Goal: Task Accomplishment & Management: Manage account settings

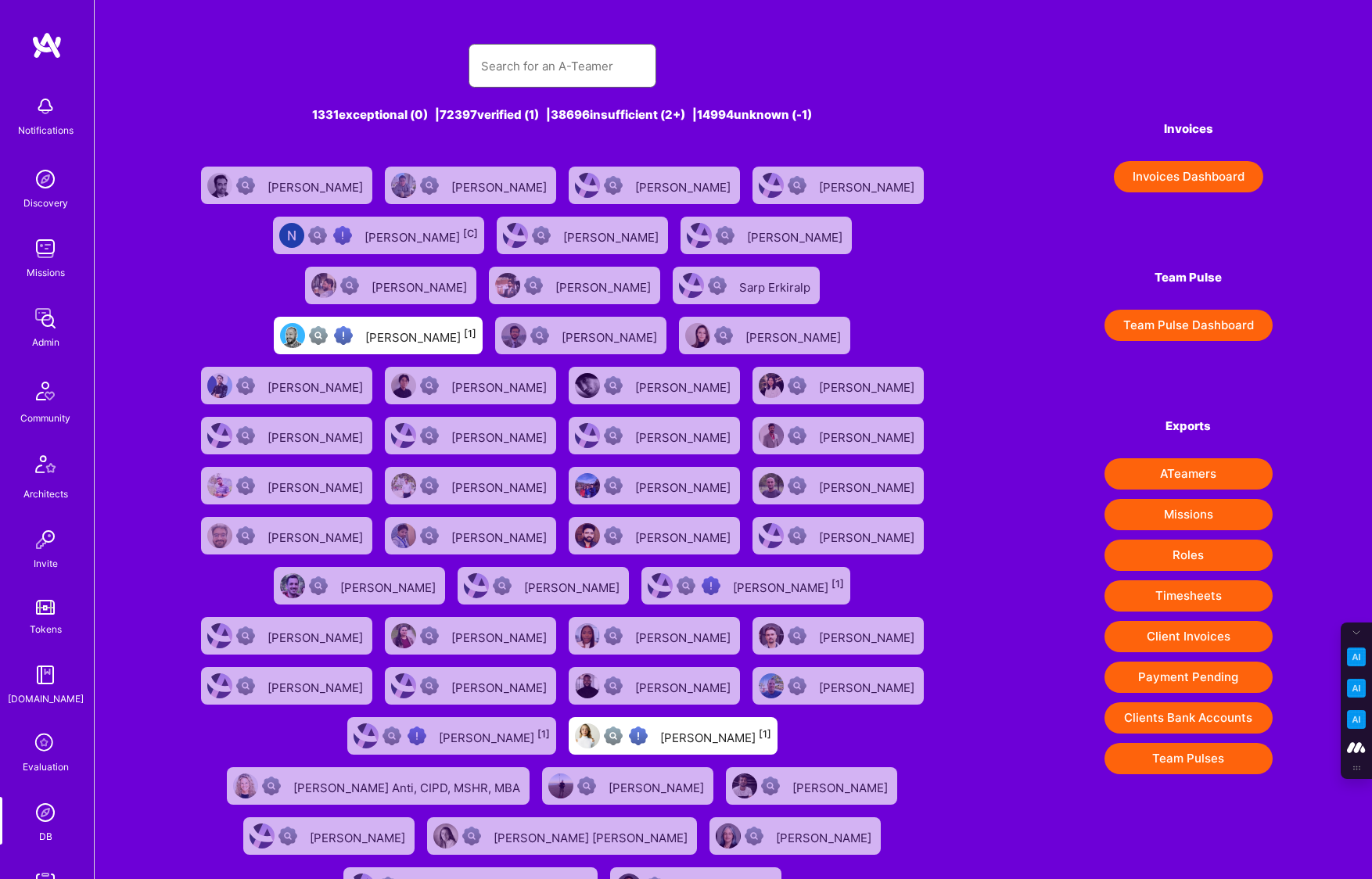
click at [489, 73] on input "text" at bounding box center [561, 66] width 163 height 40
paste input "[EMAIL_ADDRESS][DOMAIN_NAME]"
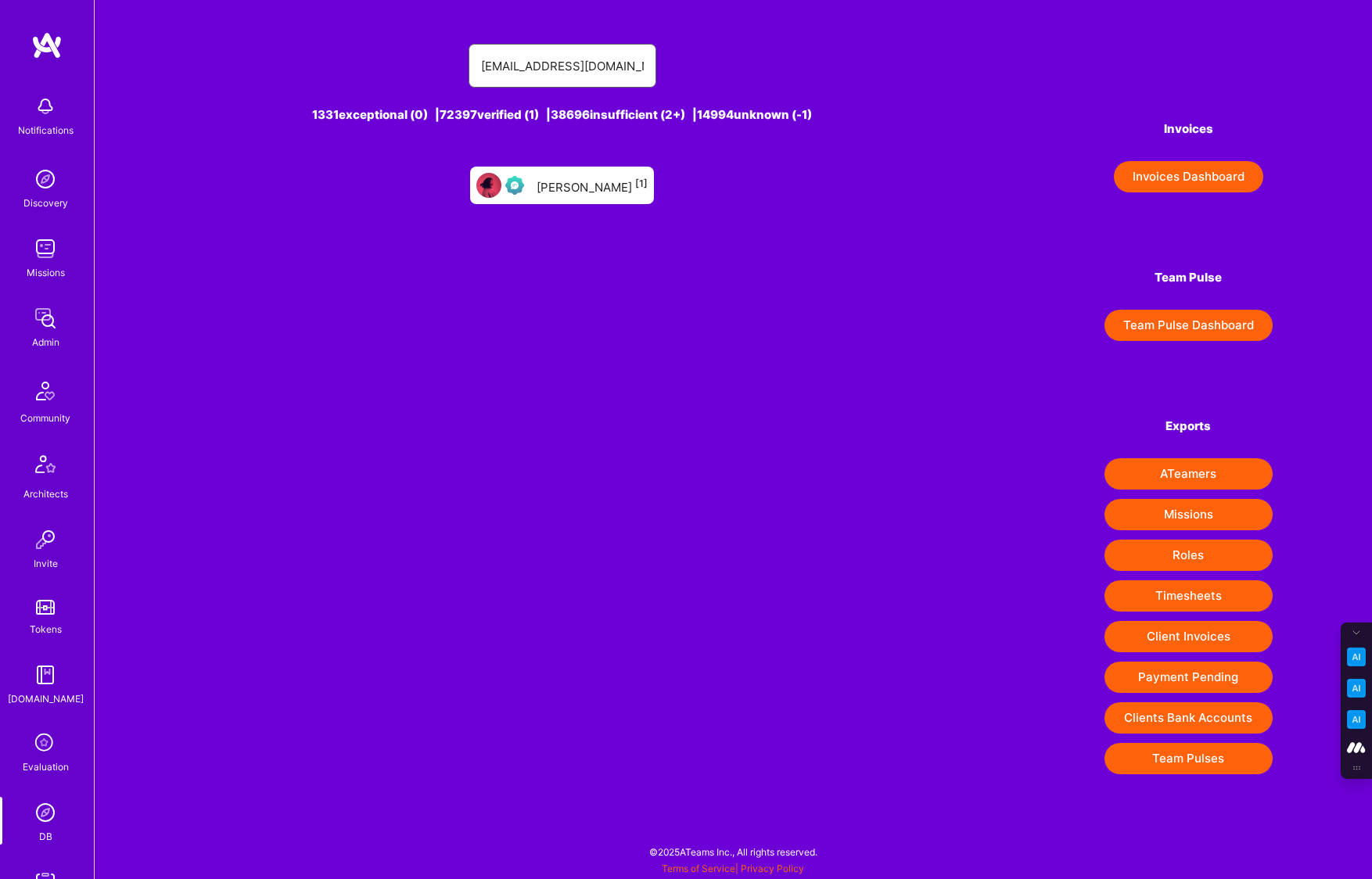
type input "[EMAIL_ADDRESS][DOMAIN_NAME]"
click at [561, 194] on div "[PERSON_NAME] [1]" at bounding box center [591, 185] width 111 height 20
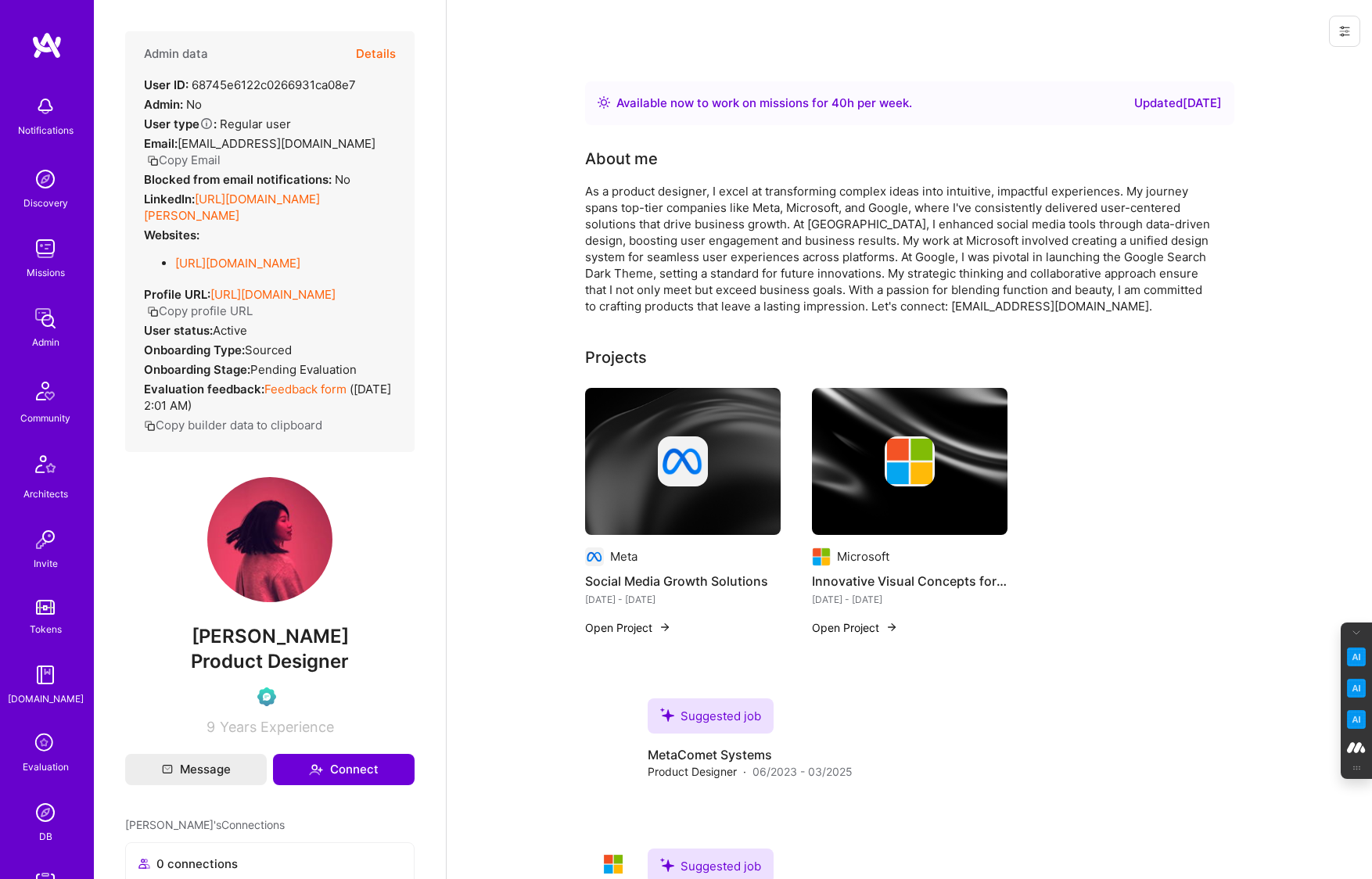
click at [366, 53] on button "Details" at bounding box center [375, 54] width 40 height 45
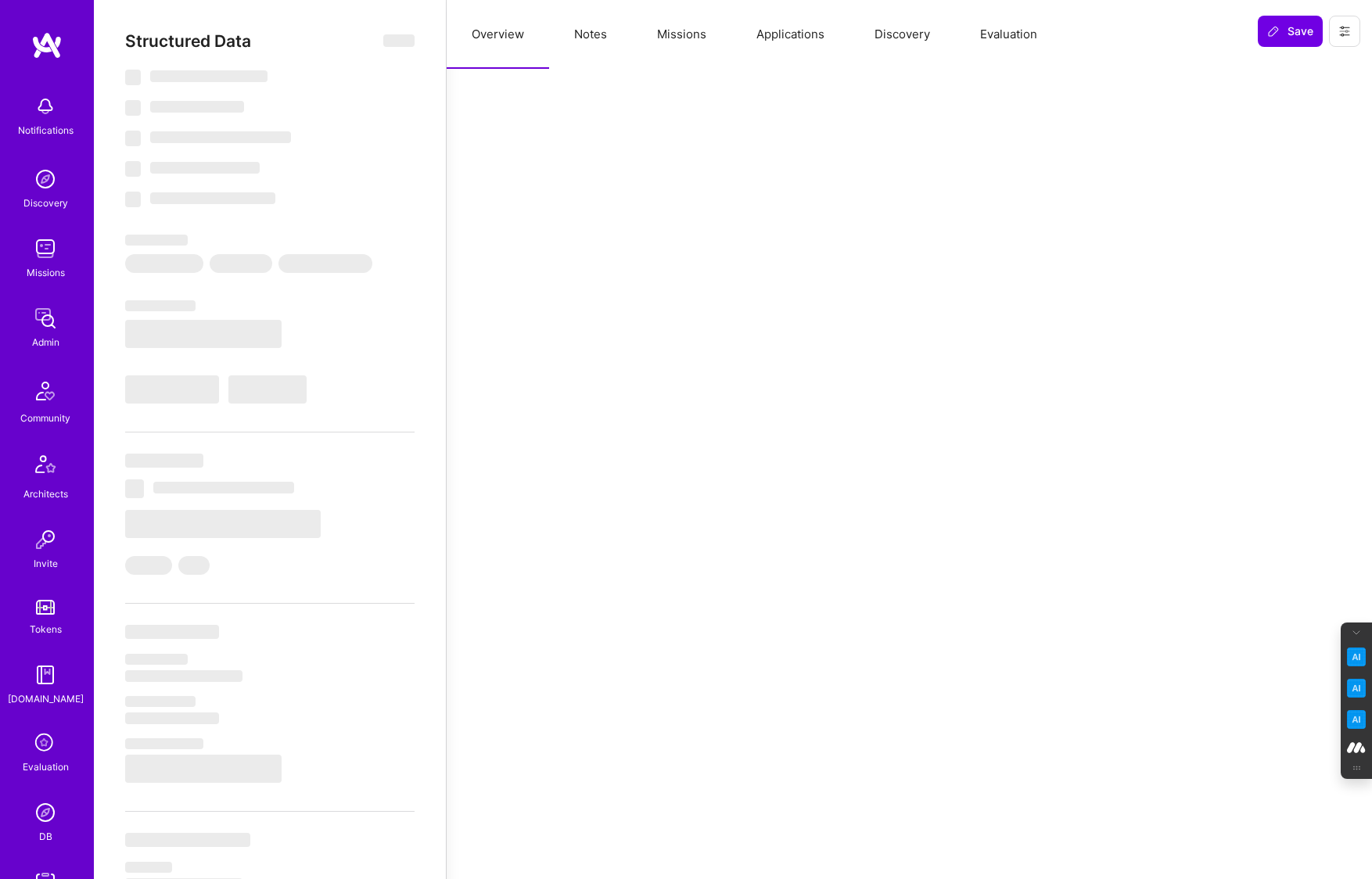
type textarea "x"
select select "Right Now"
select select "Verified"
select select "US"
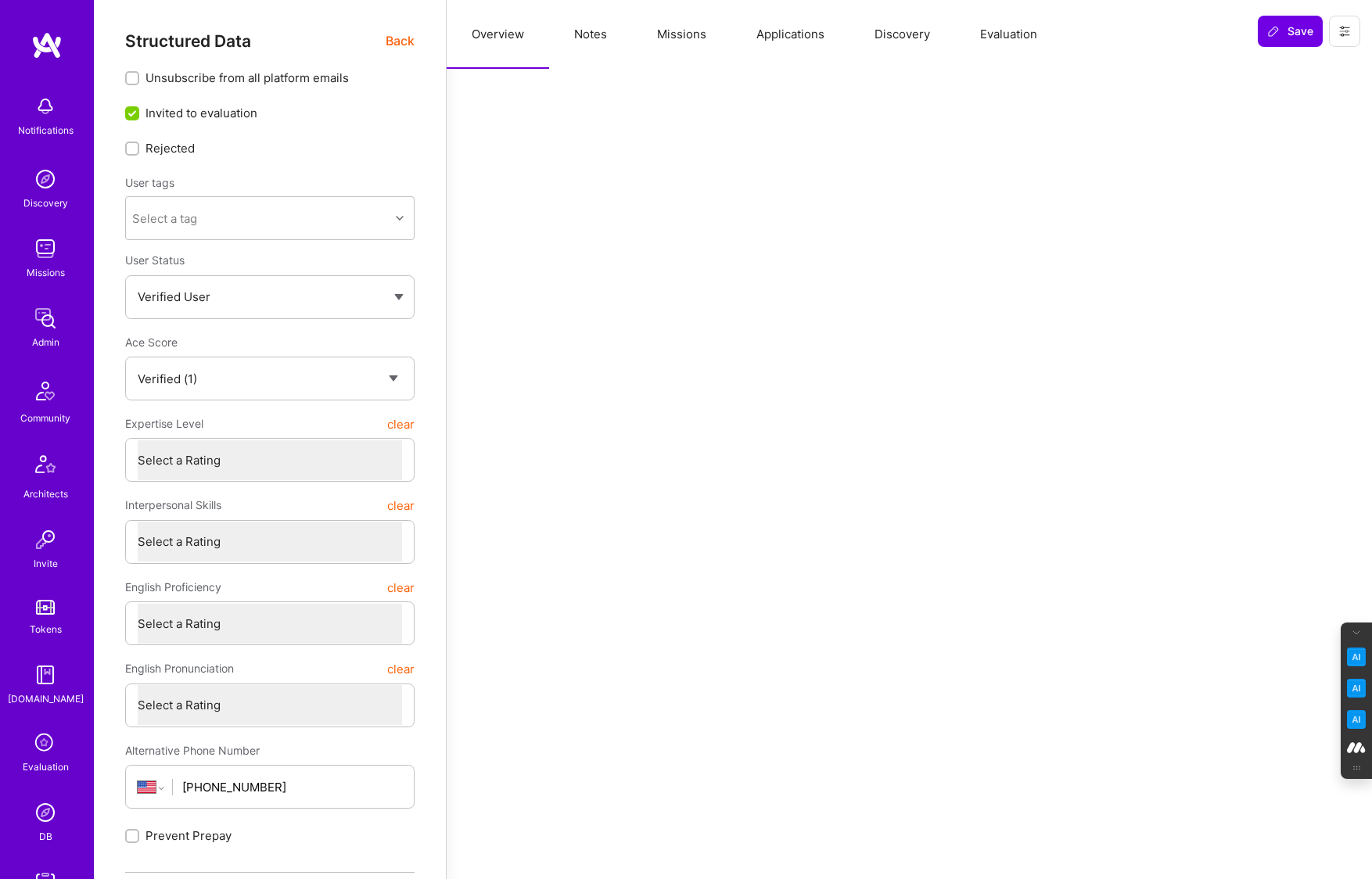
click at [996, 27] on button "Evaluation" at bounding box center [1008, 34] width 107 height 69
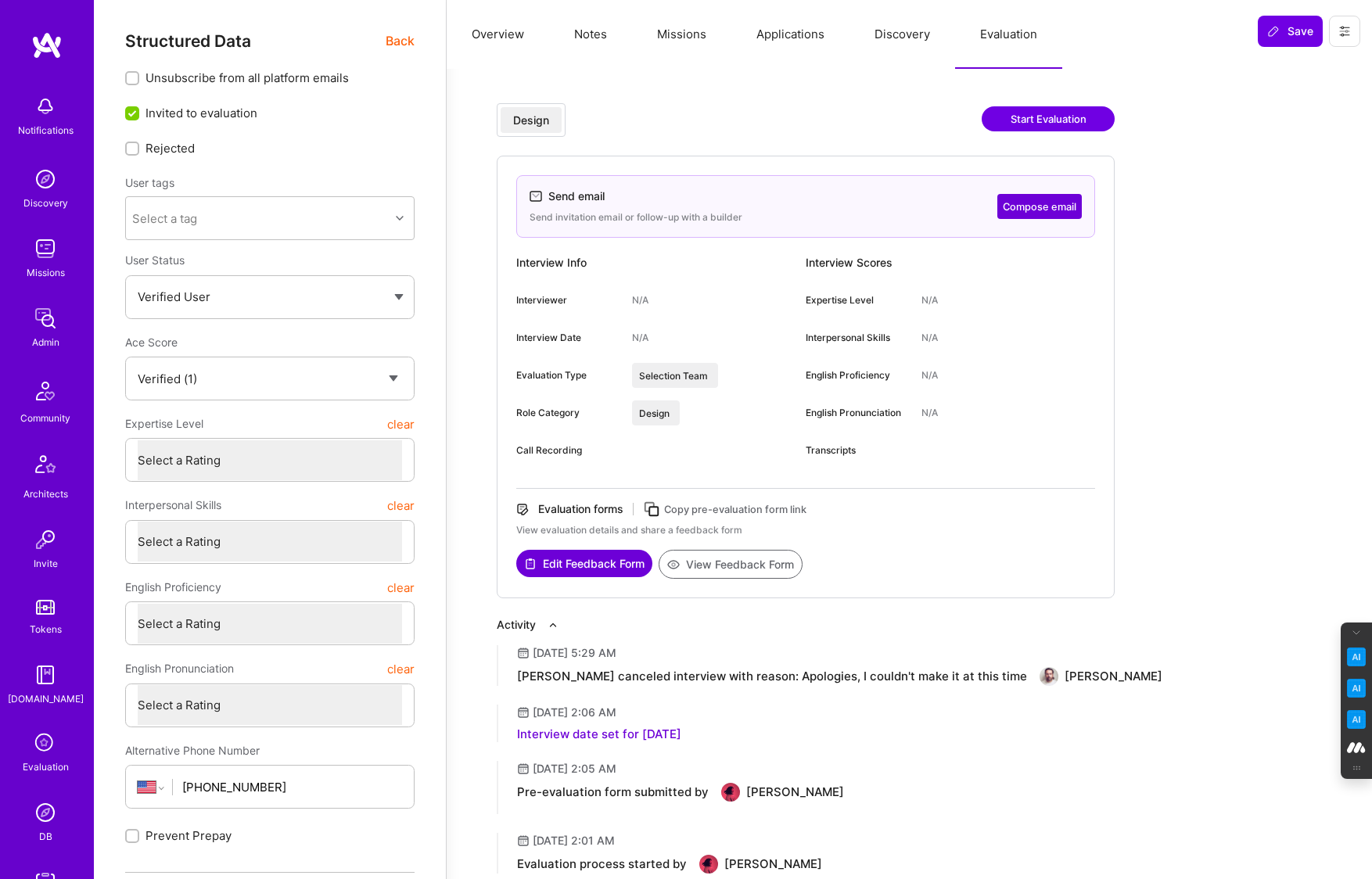
click at [485, 27] on button "Overview" at bounding box center [498, 34] width 103 height 69
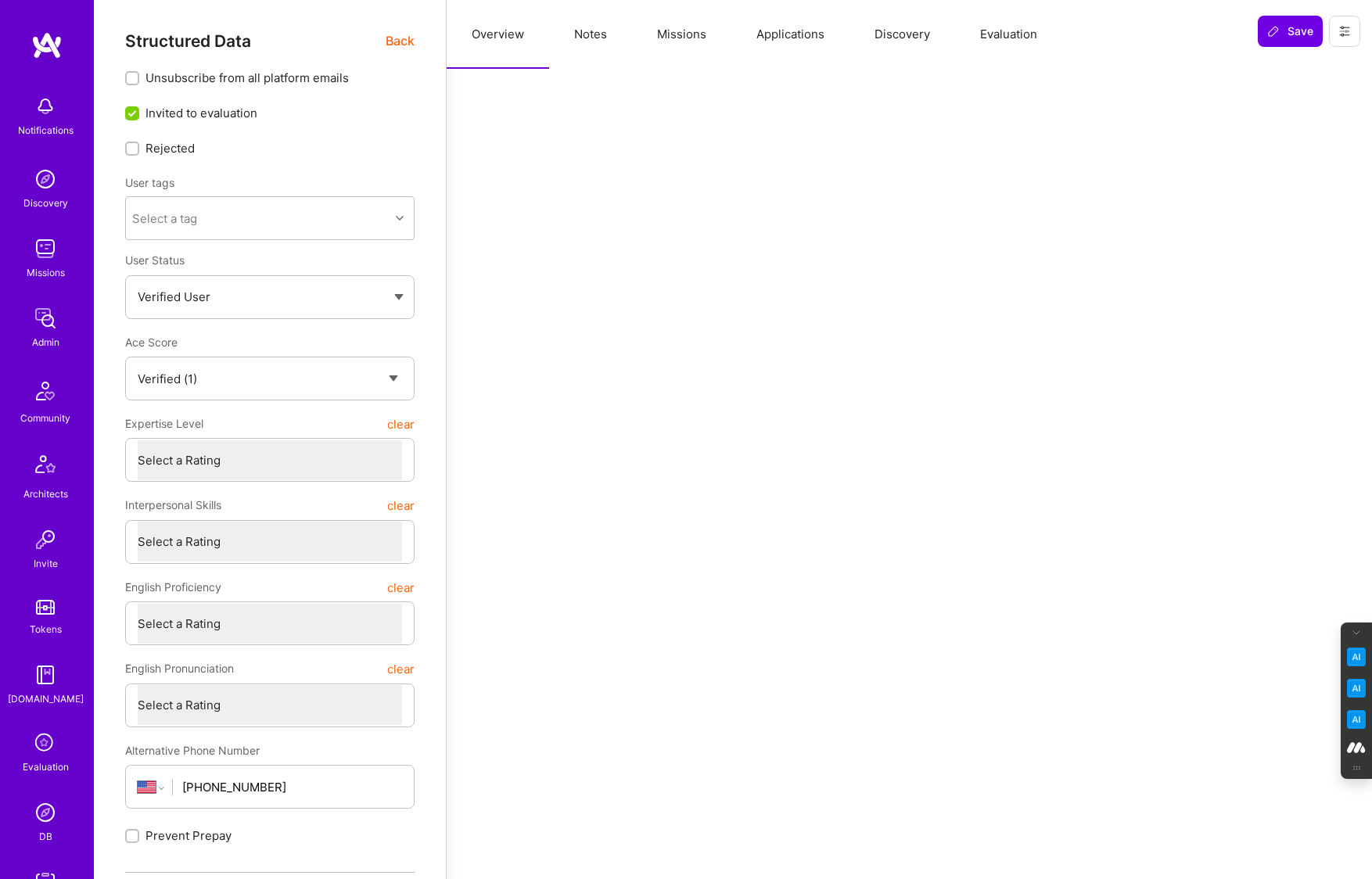
click at [397, 38] on span "Back" at bounding box center [400, 41] width 29 height 19
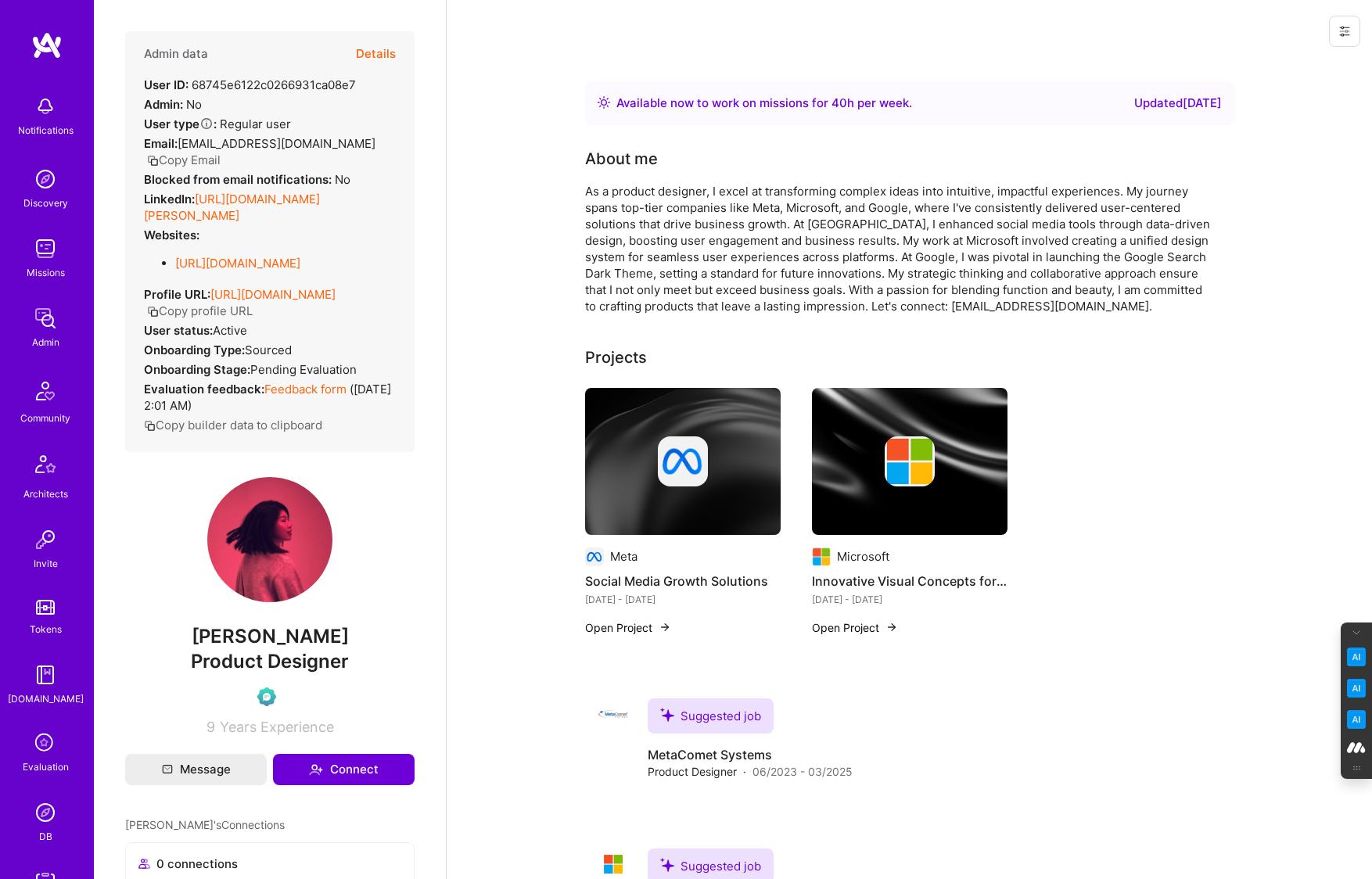
click at [44, 750] on icon at bounding box center [45, 743] width 30 height 30
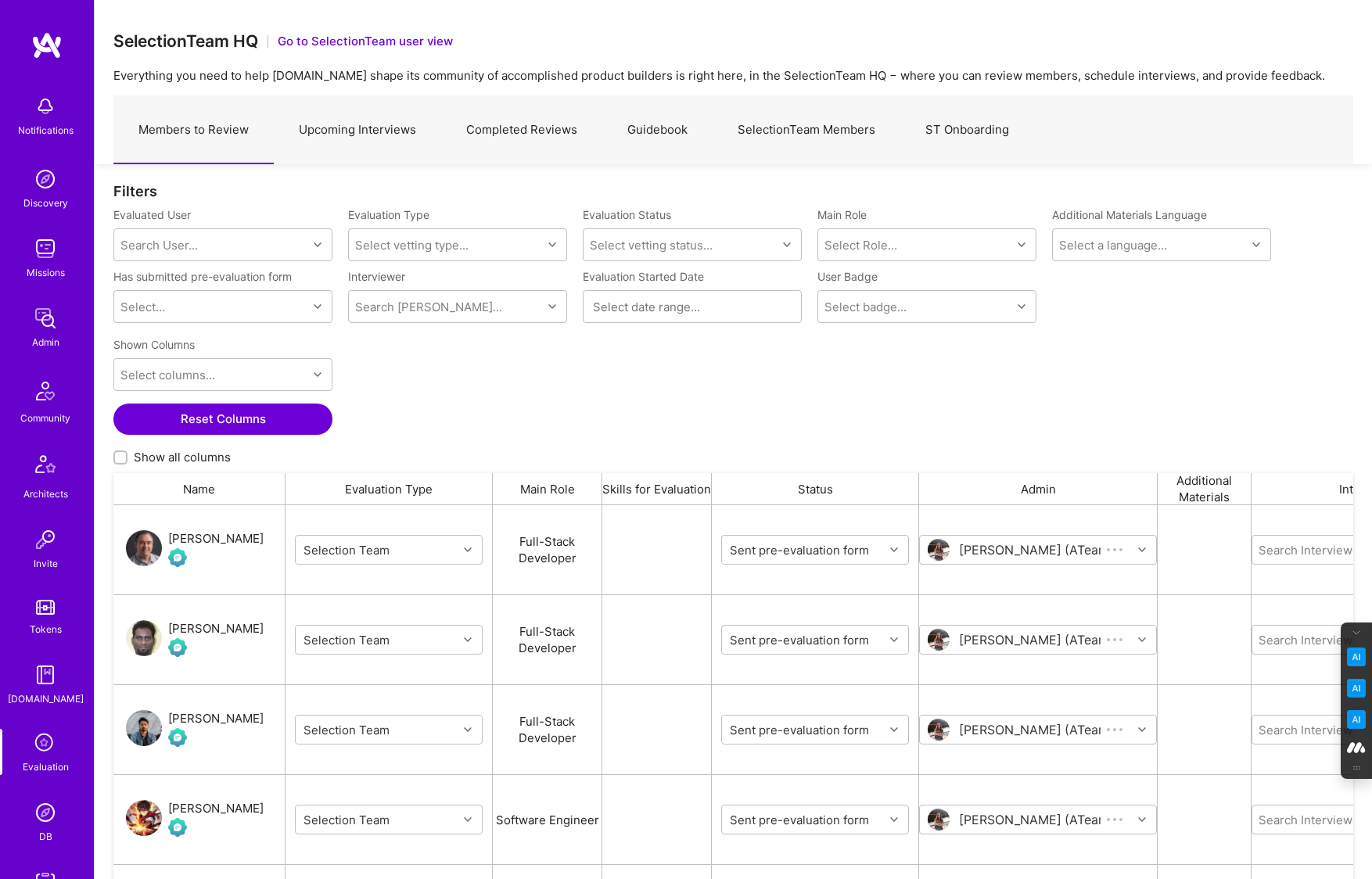
scroll to position [715, 1239]
click at [47, 822] on img at bounding box center [45, 812] width 32 height 32
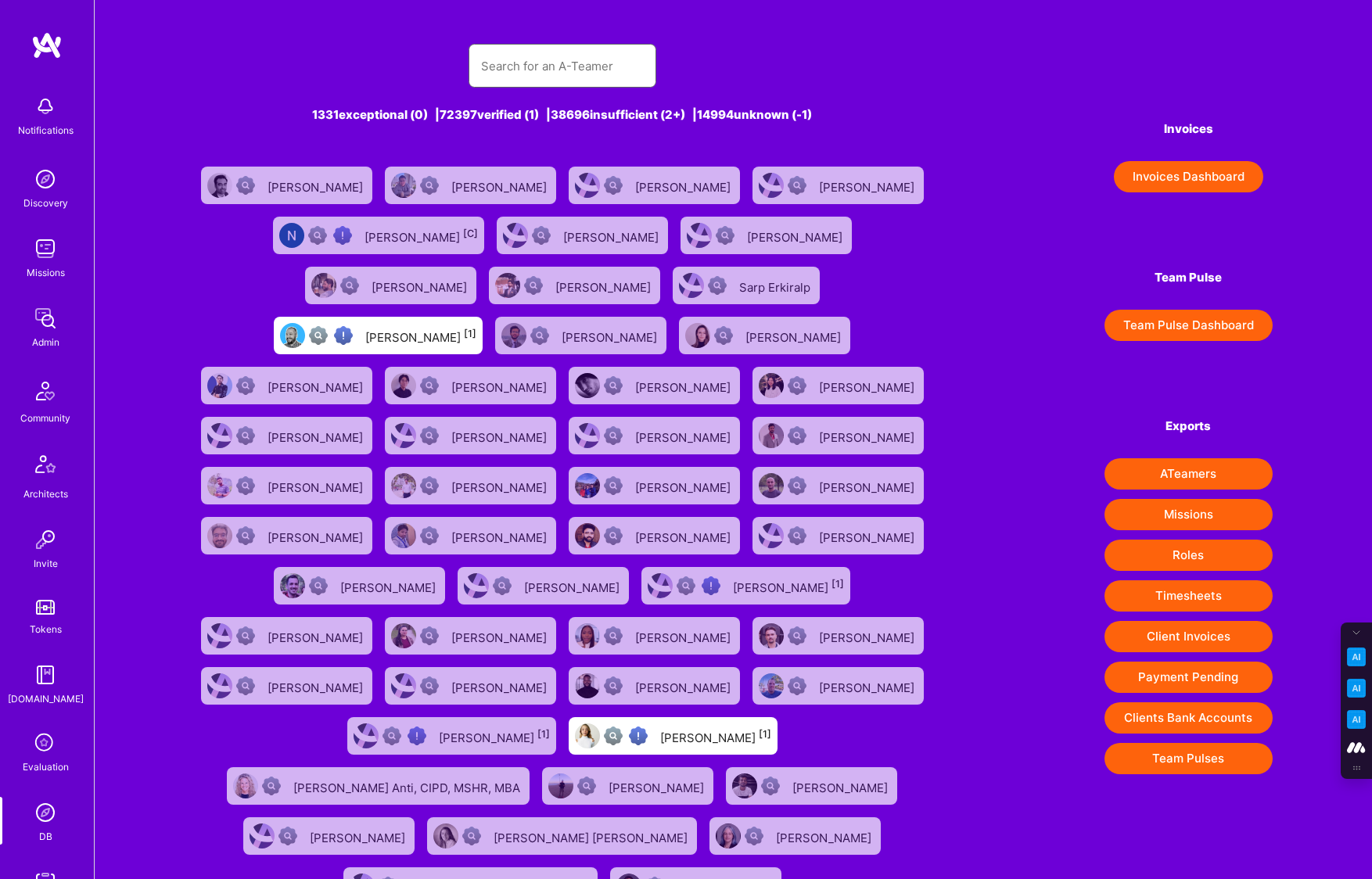
click at [515, 62] on input "text" at bounding box center [561, 66] width 163 height 40
paste input "Frank LaNasa"
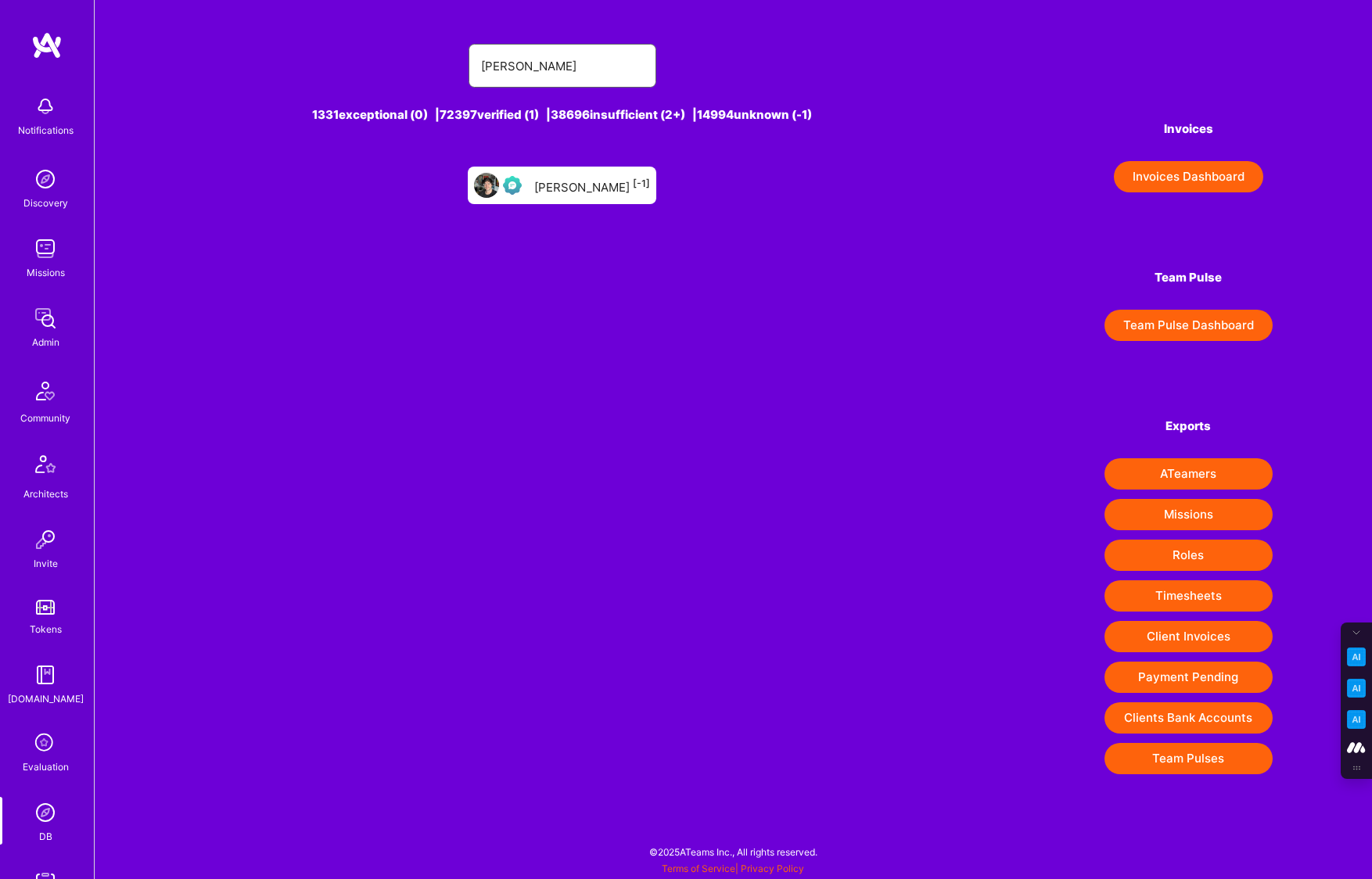
type input "Frank LaNasa"
click at [581, 180] on div "Frank LaNasa [-1]" at bounding box center [591, 185] width 116 height 20
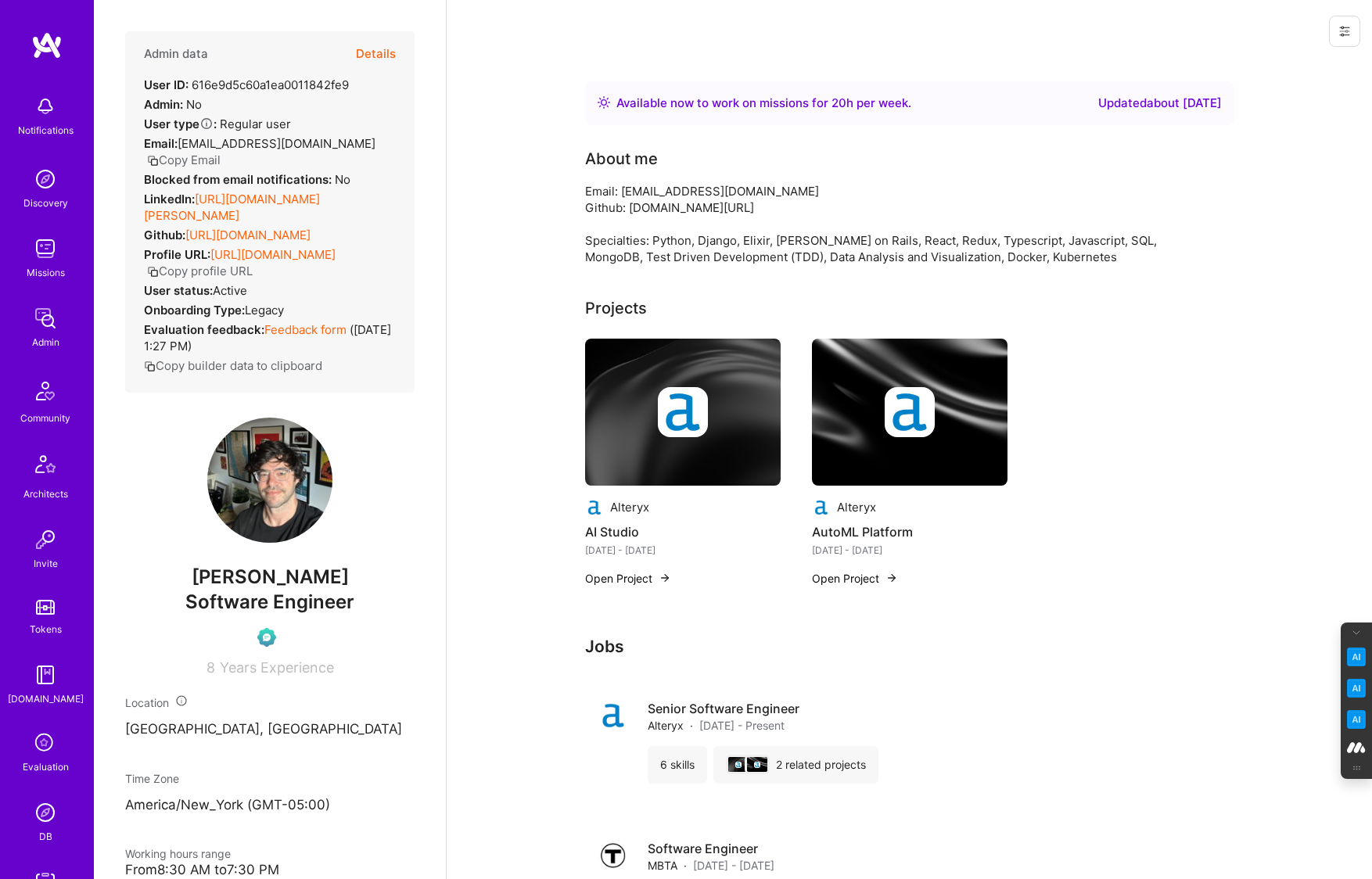
click at [374, 42] on button "Details" at bounding box center [375, 54] width 40 height 45
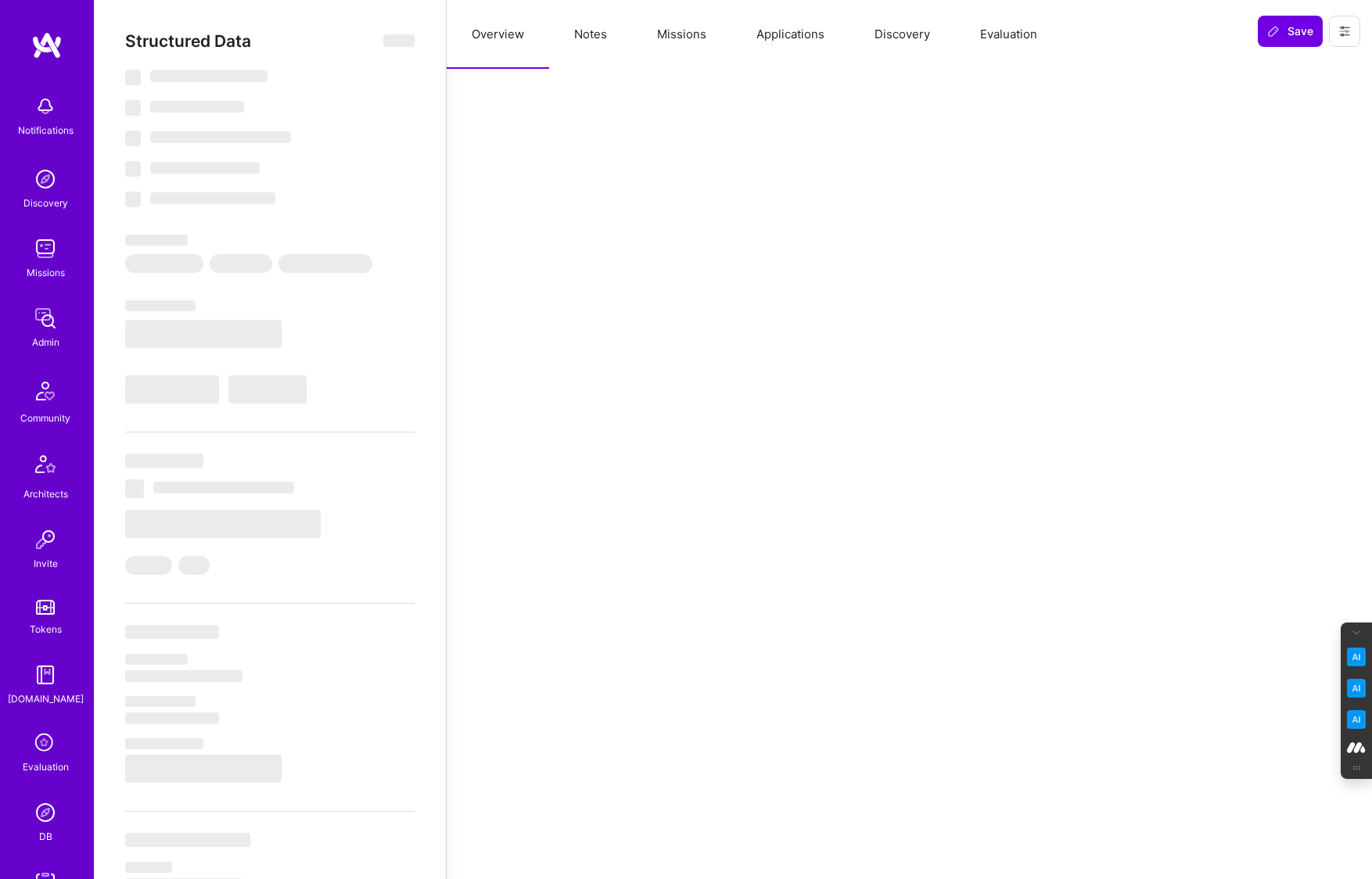
type textarea "x"
select select "Right Now"
select select "Unknown"
select select "US"
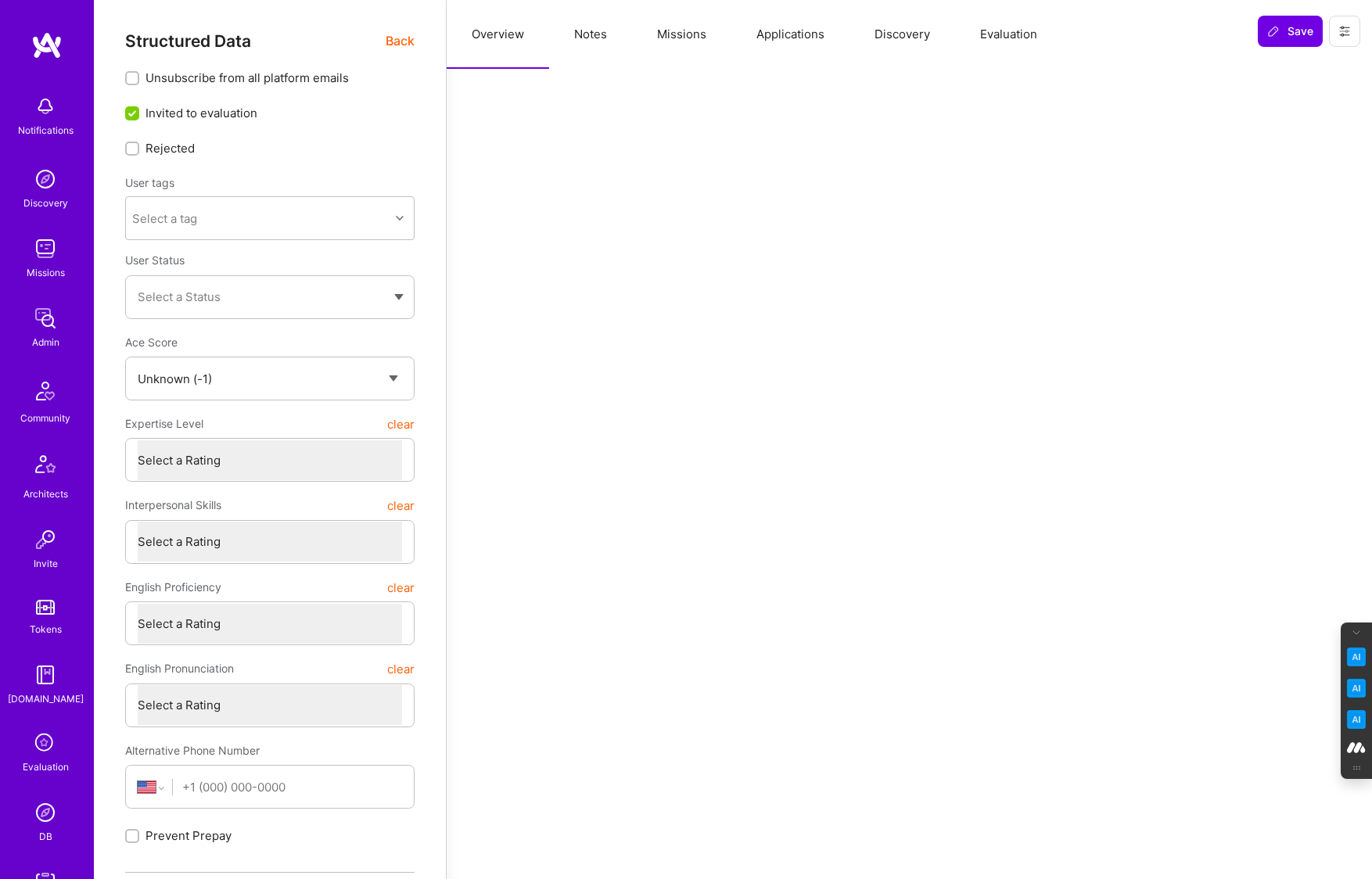
click at [1006, 39] on button "Evaluation" at bounding box center [1008, 34] width 107 height 69
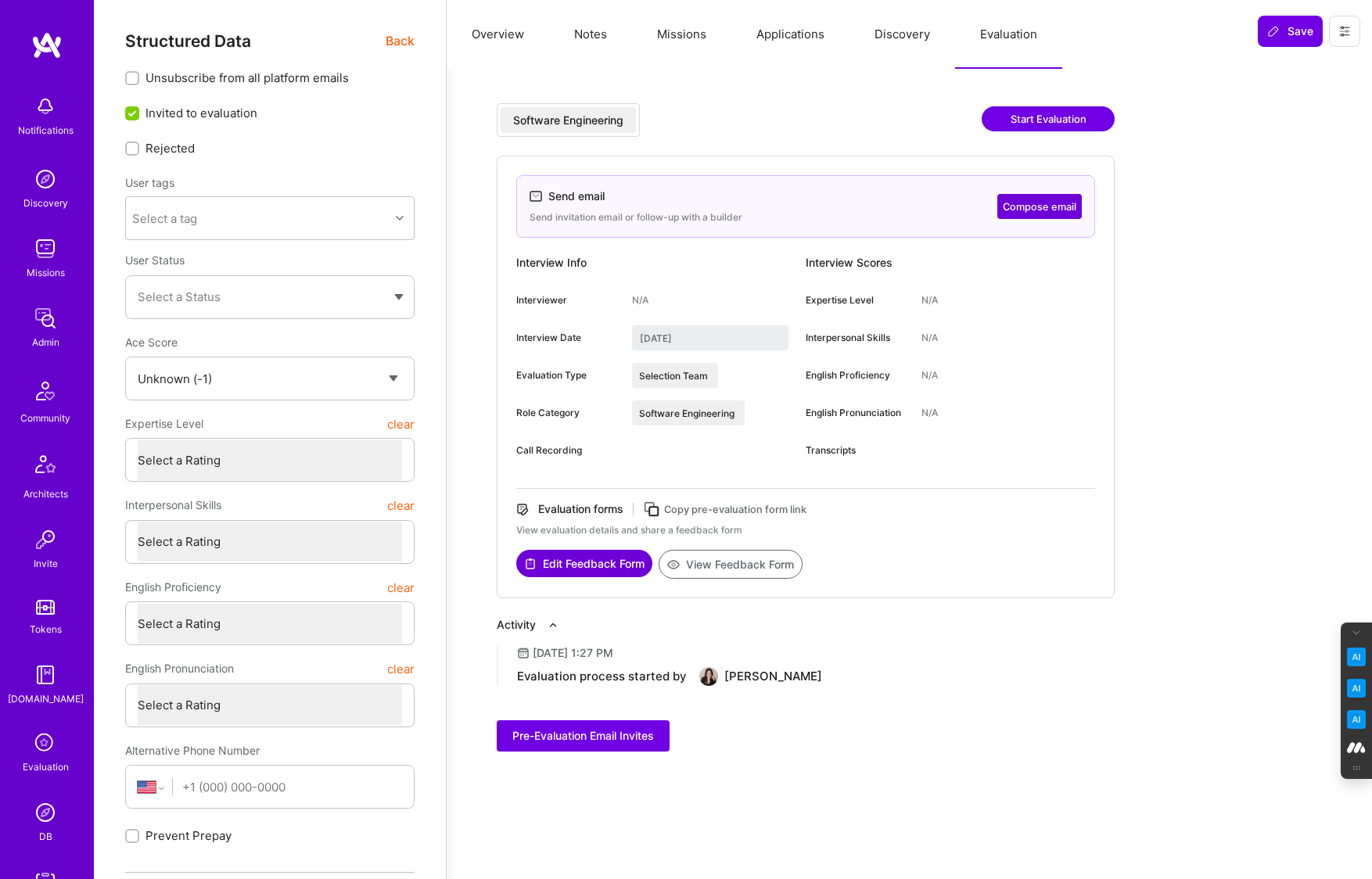
click at [590, 39] on button "Notes" at bounding box center [591, 34] width 83 height 69
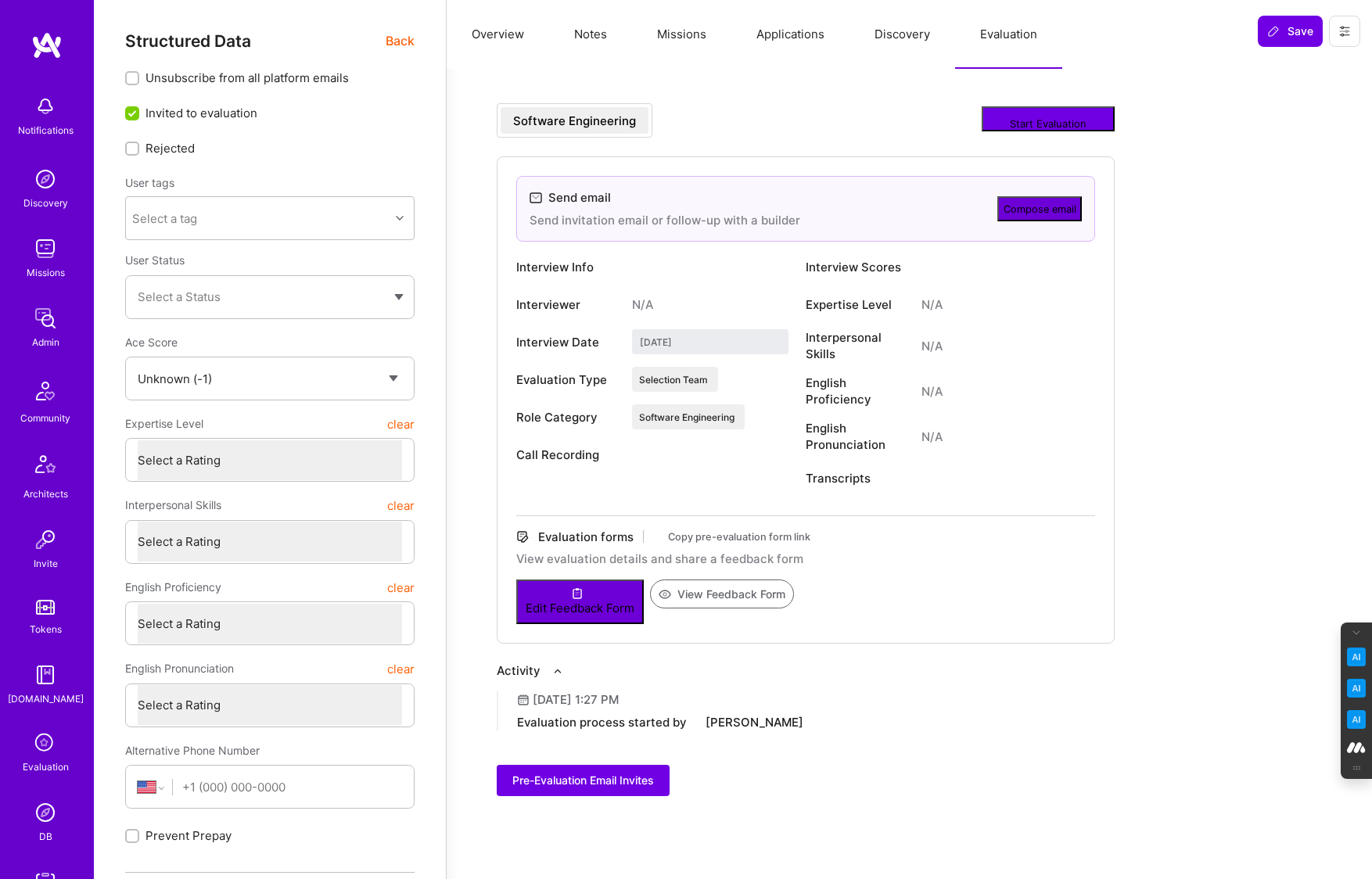
type textarea "x"
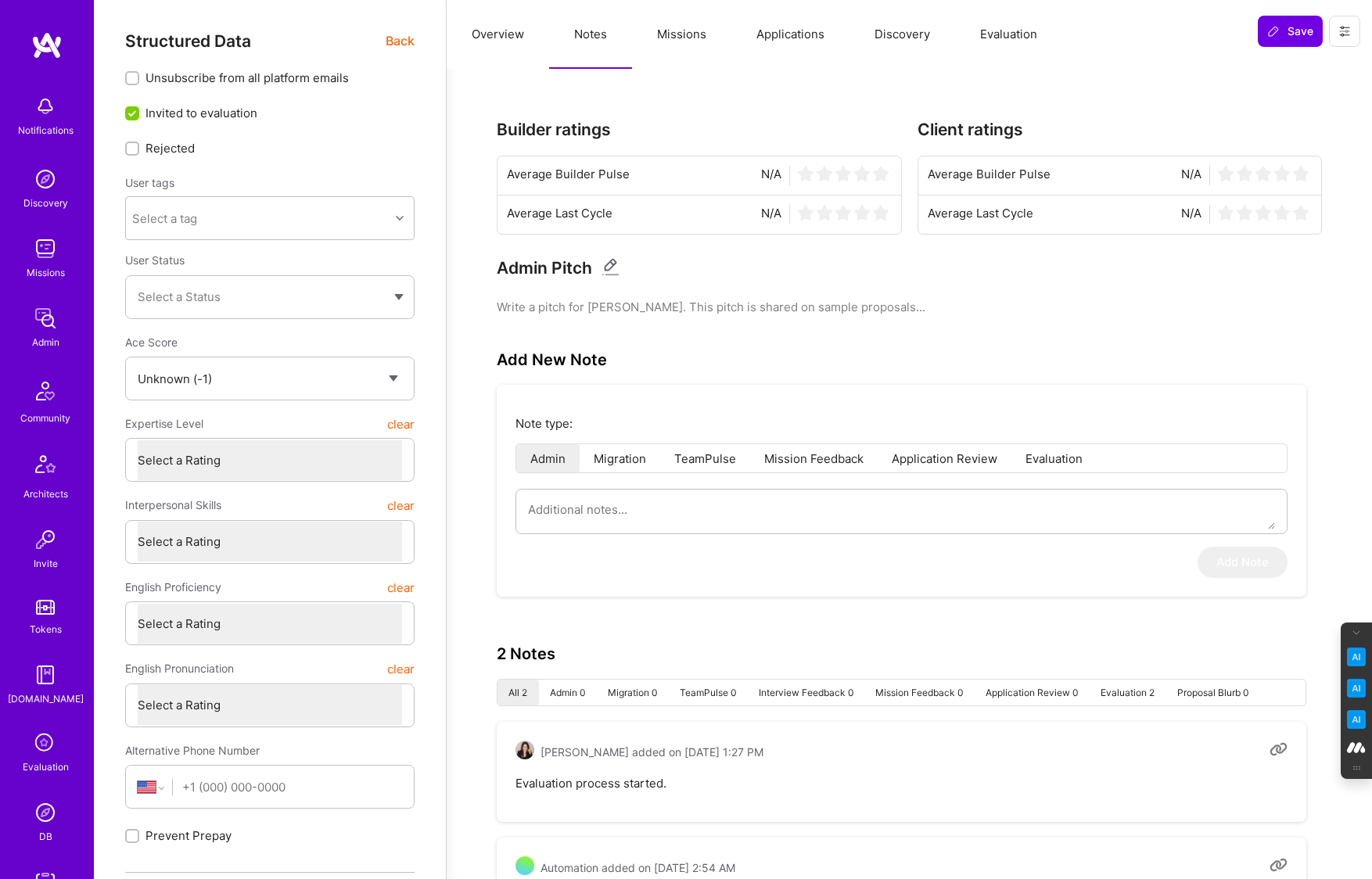
click at [1014, 35] on button "Evaluation" at bounding box center [1008, 34] width 107 height 69
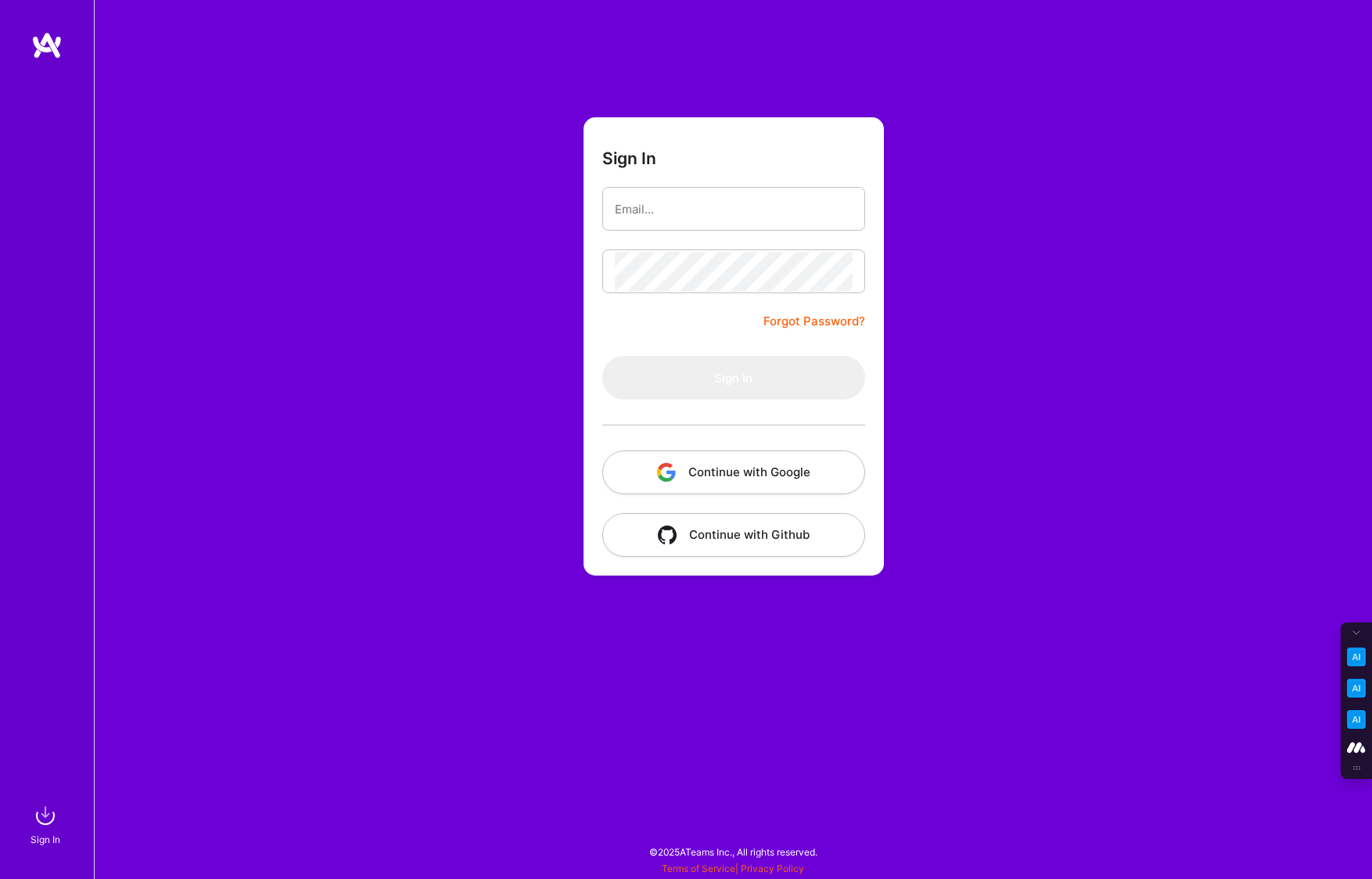
click at [739, 461] on button "Continue with Google" at bounding box center [733, 472] width 263 height 44
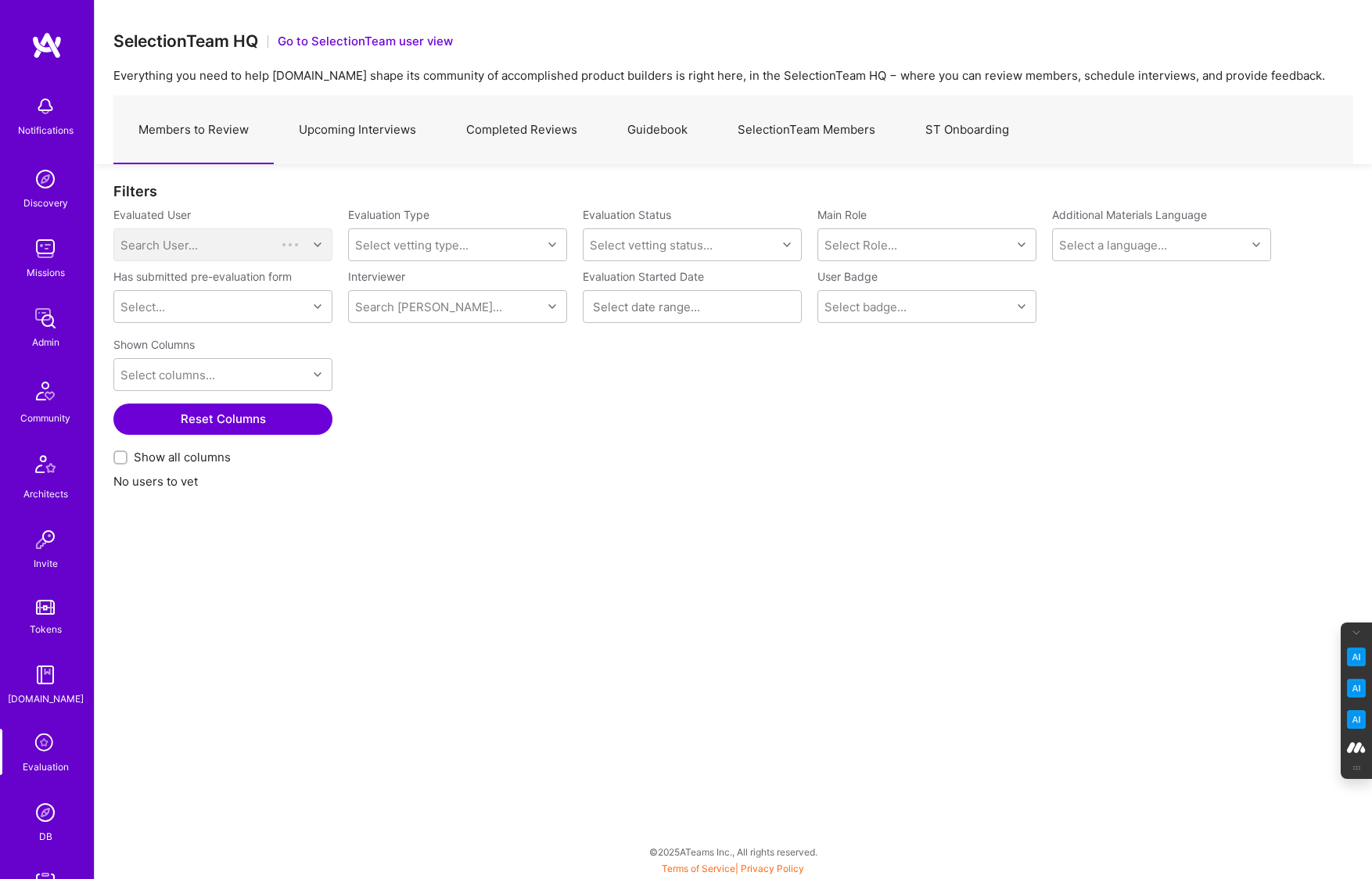
click at [661, 135] on link "Guidebook" at bounding box center [657, 130] width 110 height 68
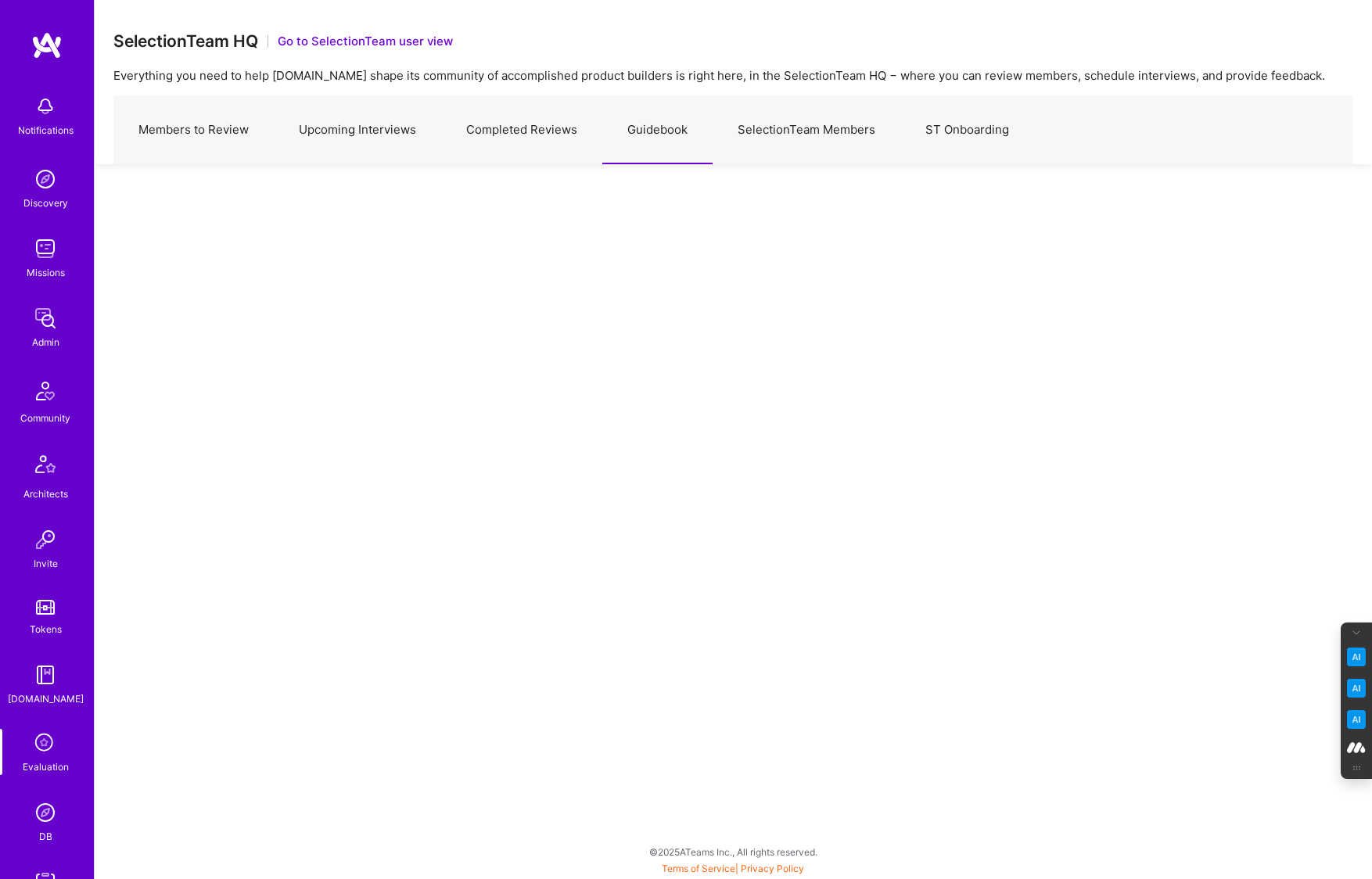
click at [37, 820] on img at bounding box center [45, 812] width 32 height 32
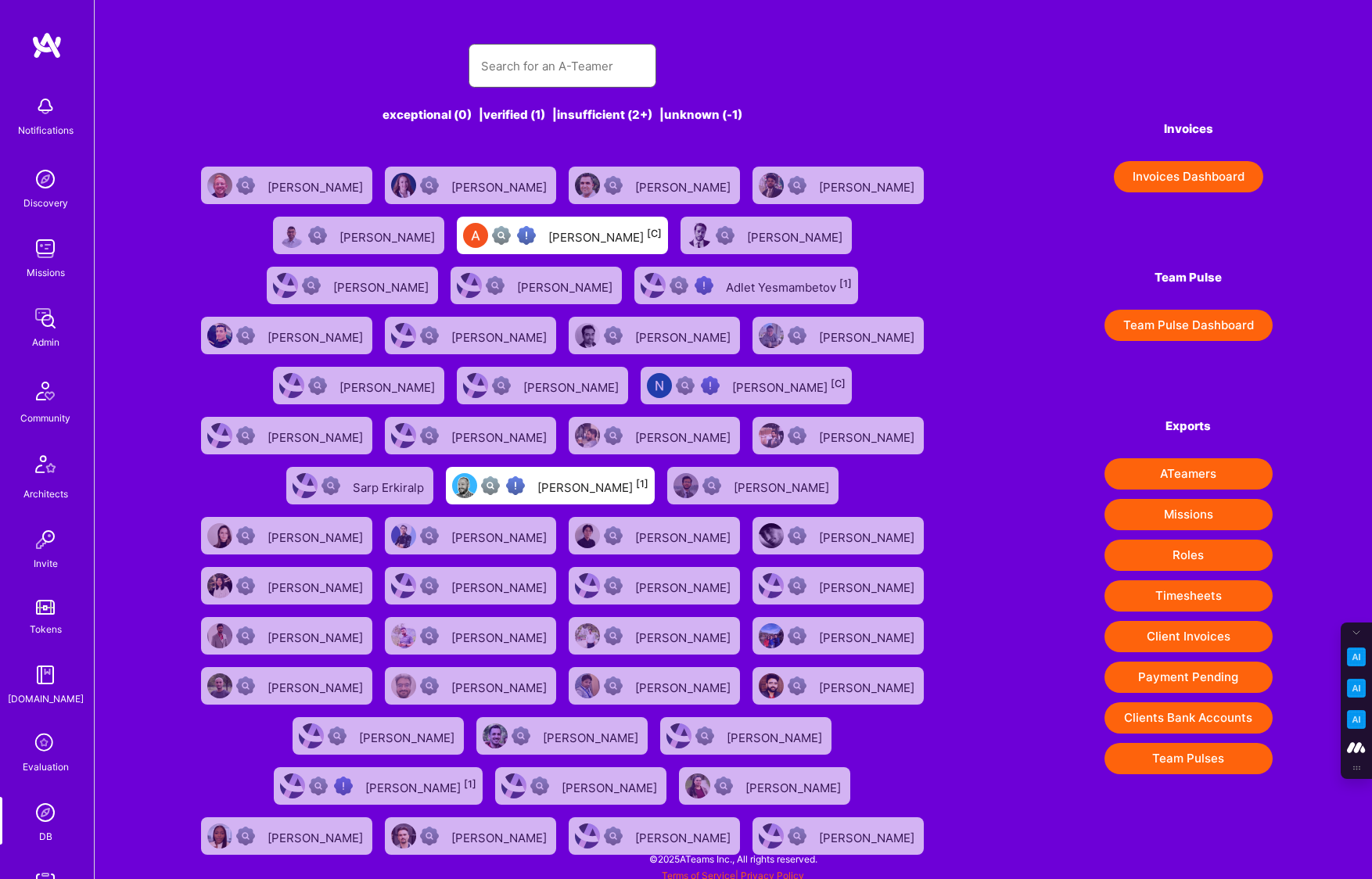
click at [565, 67] on input "text" at bounding box center [561, 66] width 163 height 40
paste input "michael.robbins@mac.com"
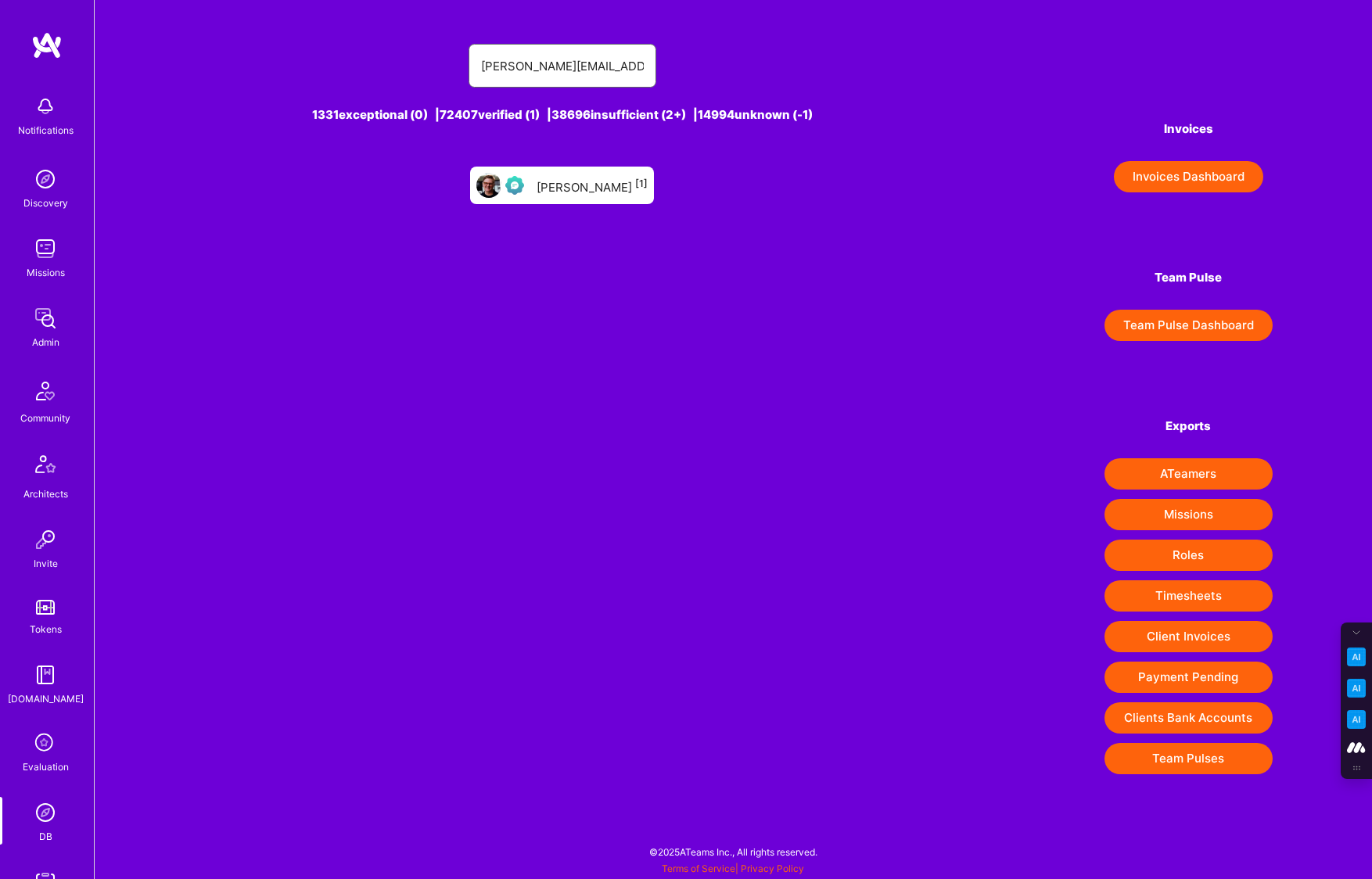
type input "michael.robbins@mac.com"
click at [586, 189] on div "Michael P Robbins [1]" at bounding box center [591, 185] width 111 height 20
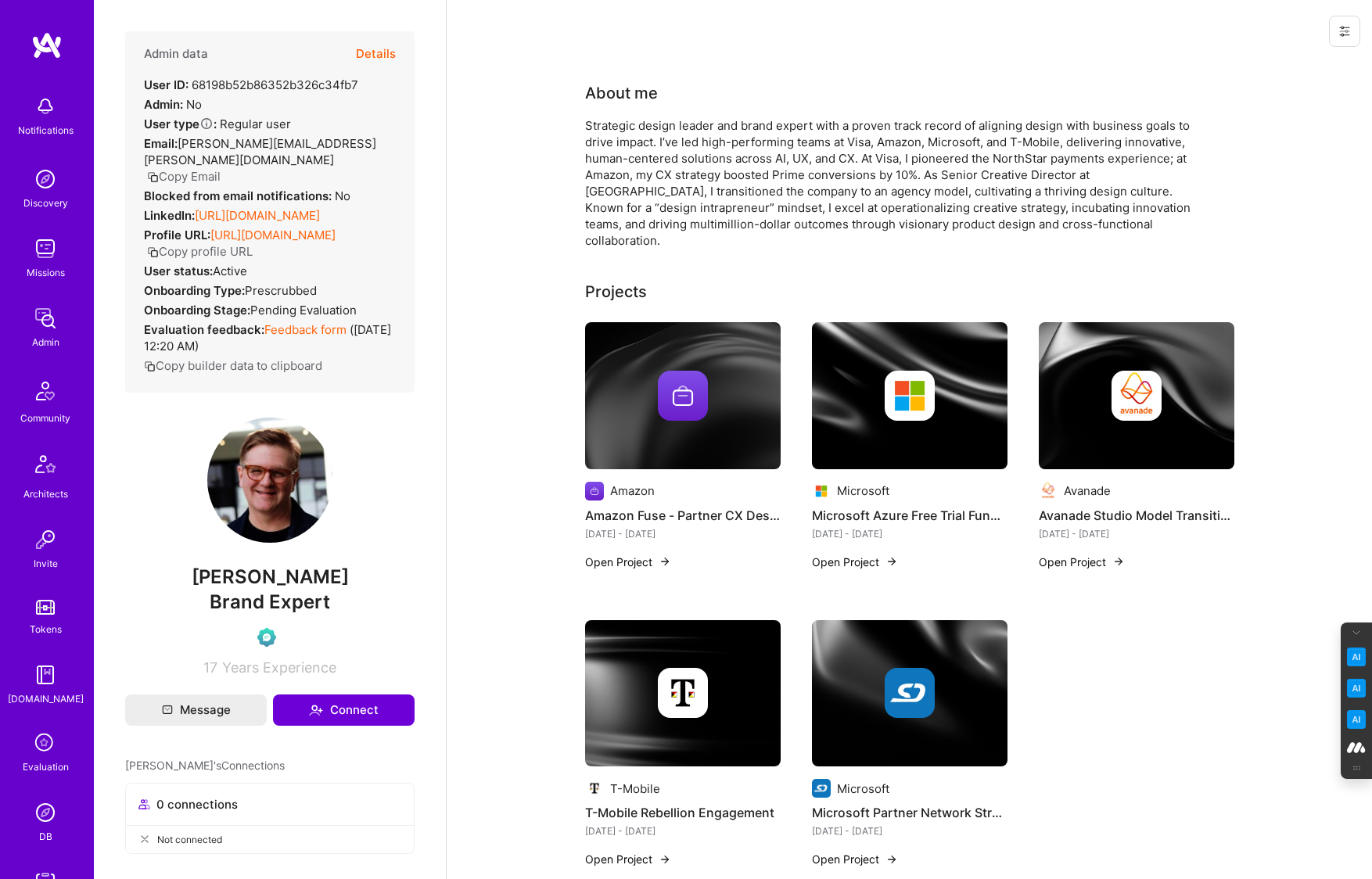
click at [374, 46] on button "Details" at bounding box center [375, 54] width 40 height 45
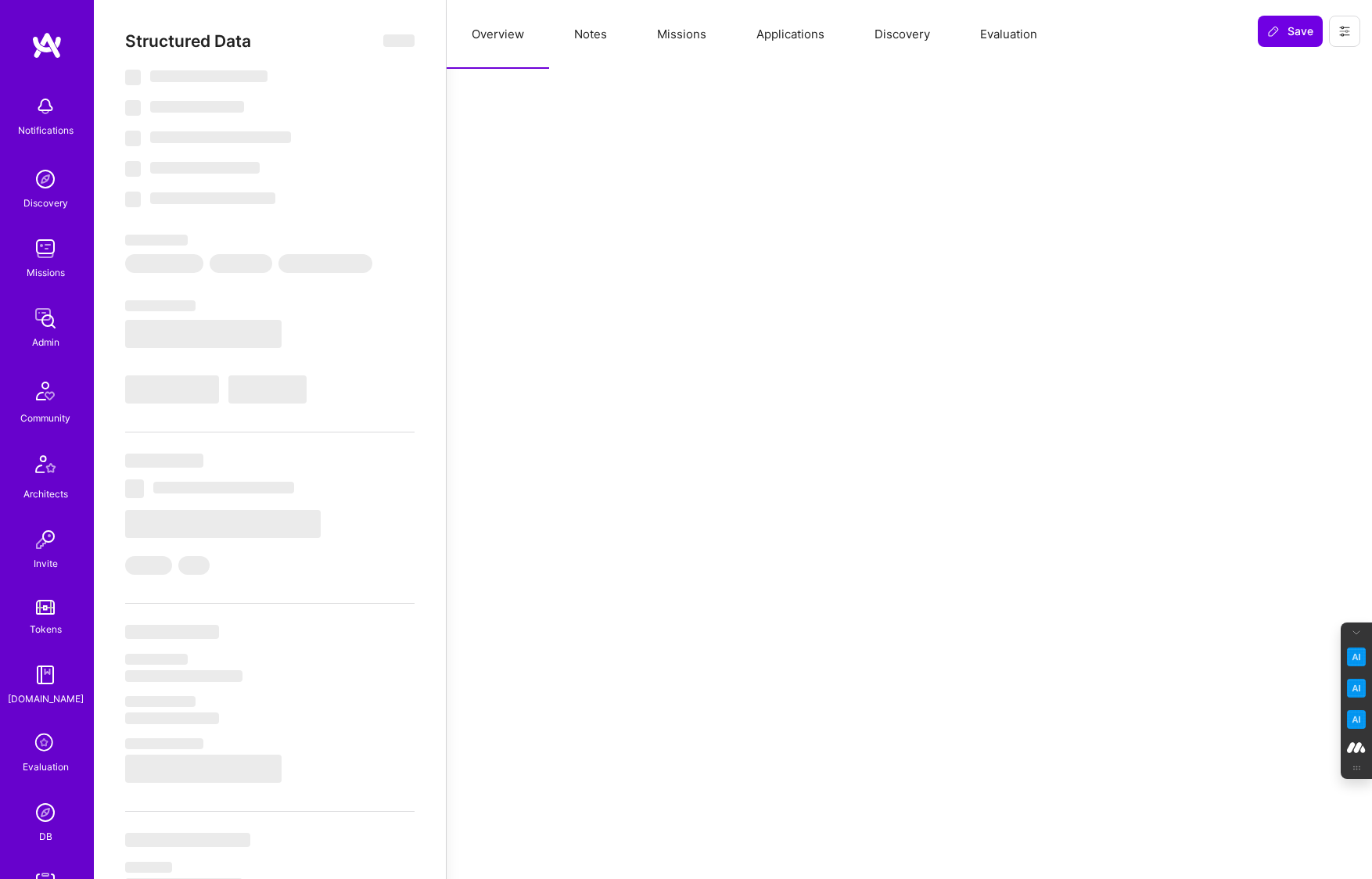
select select "Verified"
select select "US"
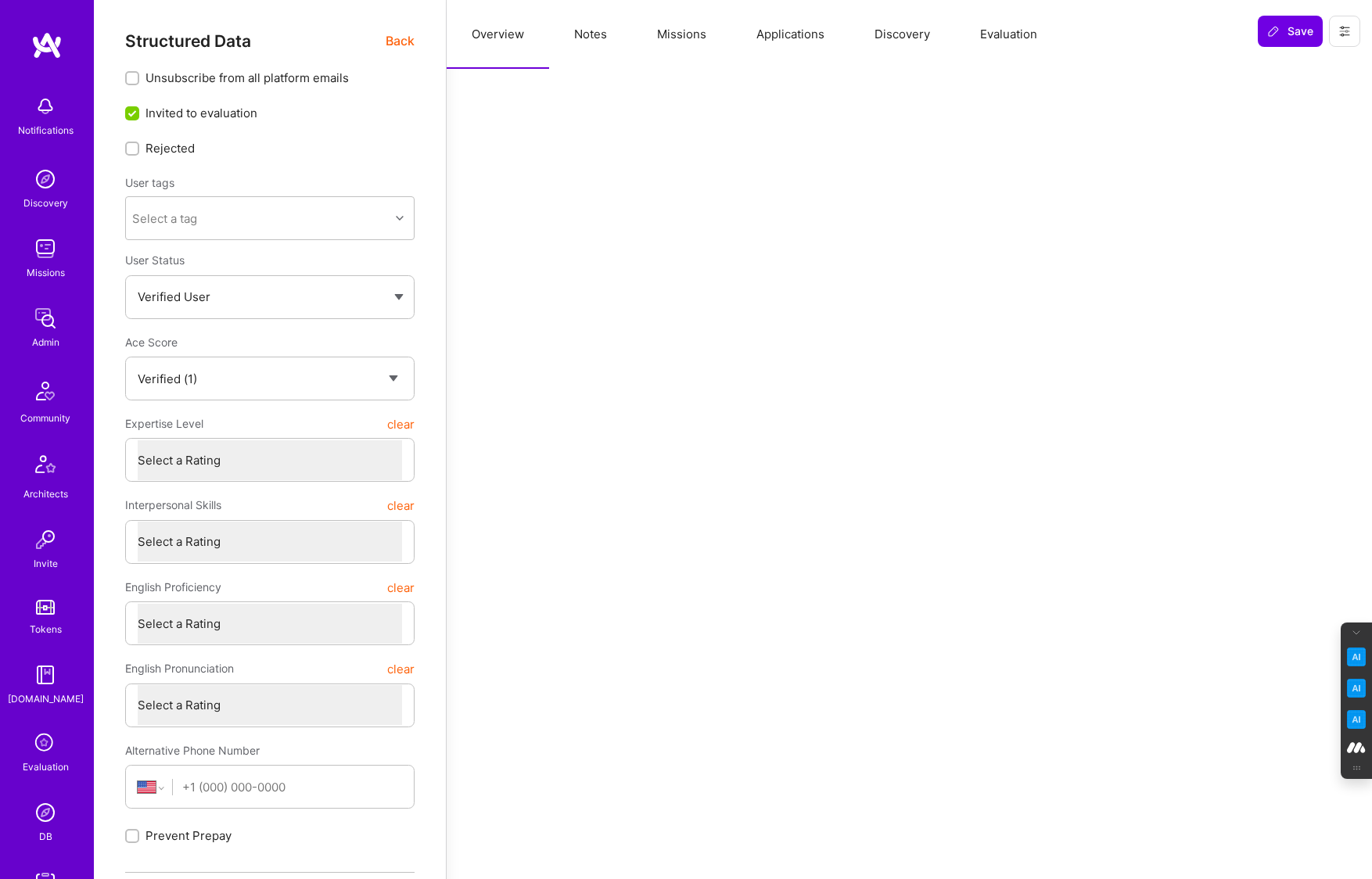
click at [1005, 35] on button "Evaluation" at bounding box center [1008, 34] width 107 height 69
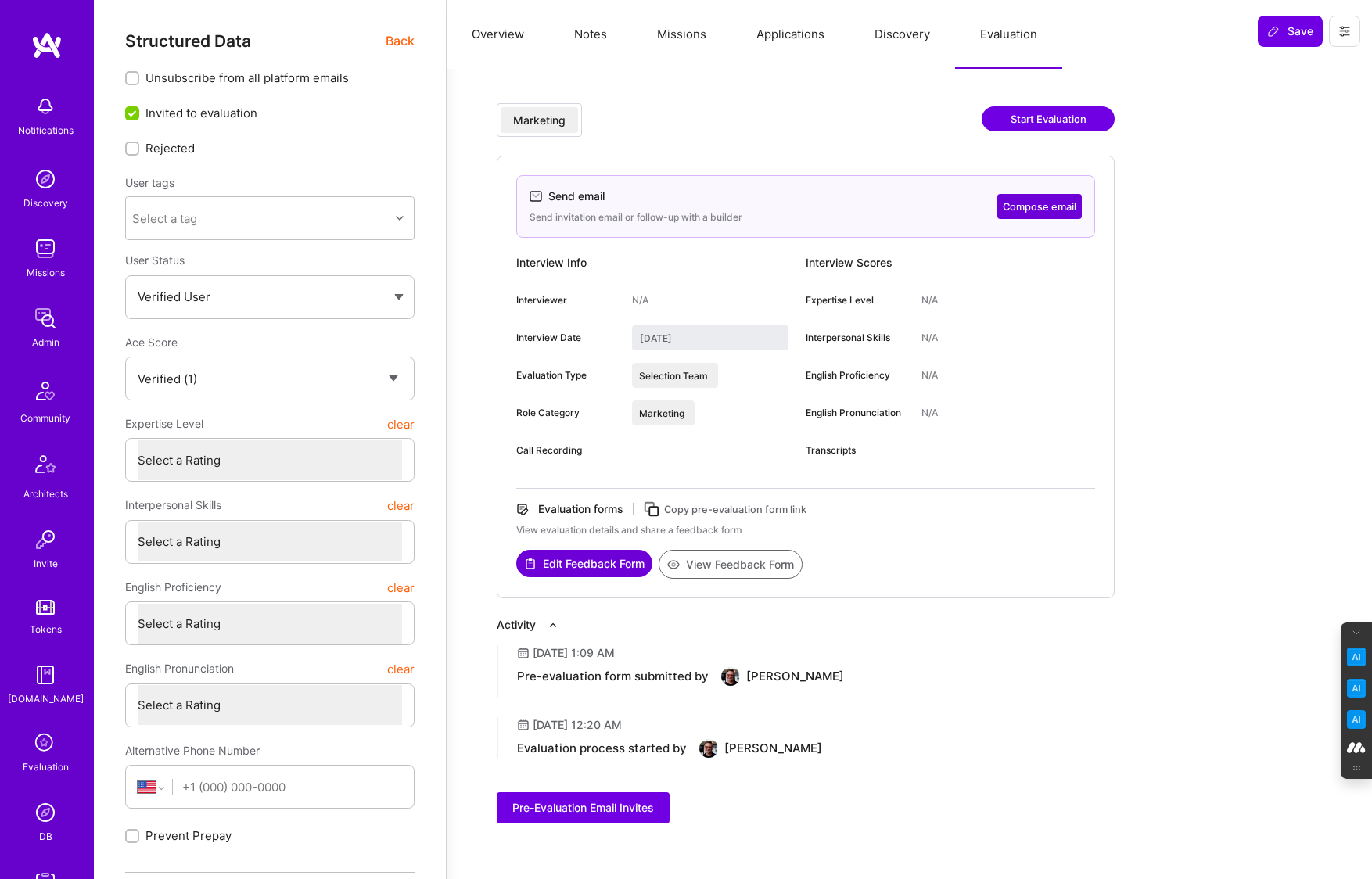
click at [407, 38] on span "Back" at bounding box center [400, 41] width 29 height 19
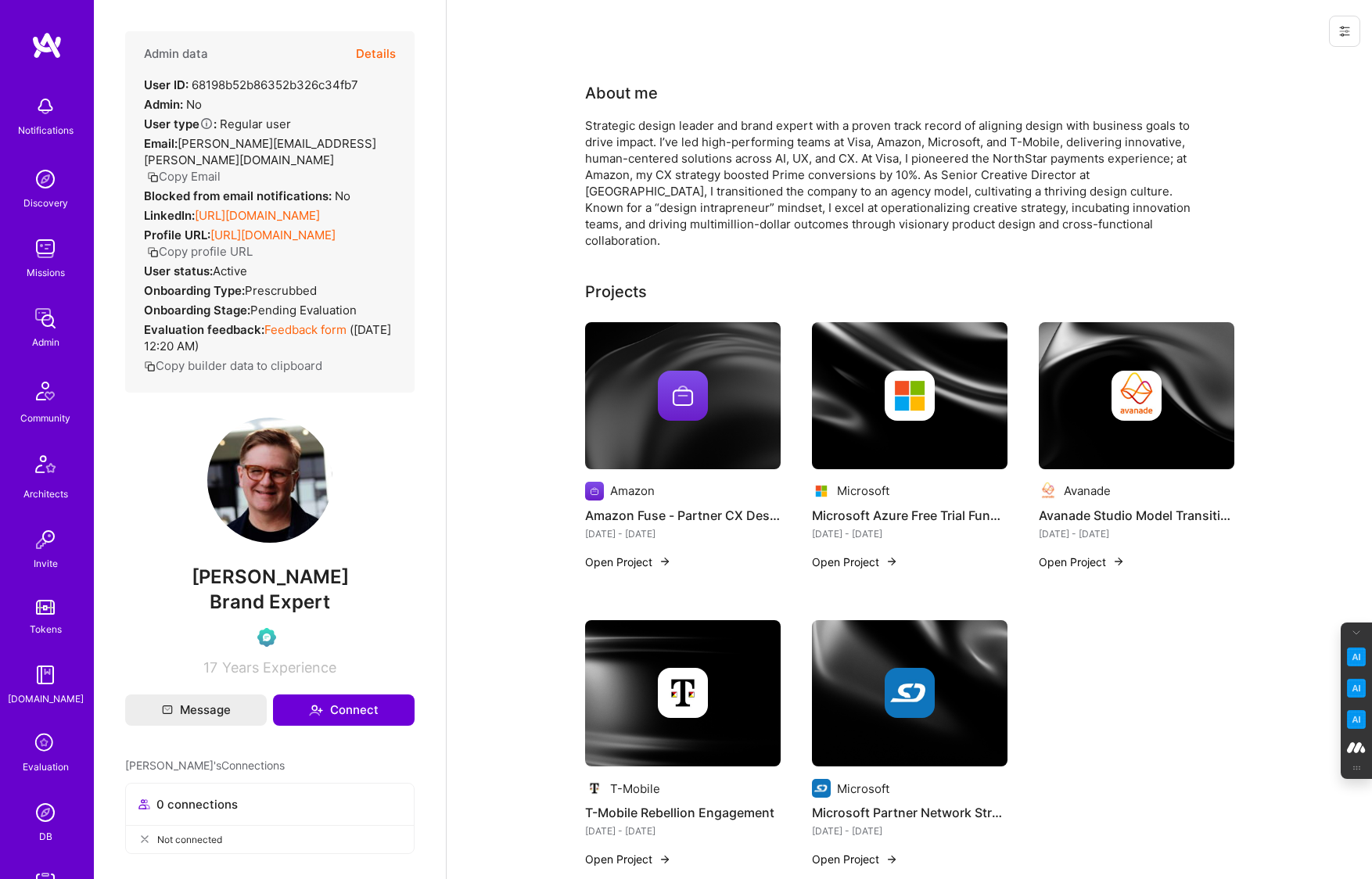
click at [378, 55] on button "Details" at bounding box center [375, 54] width 40 height 45
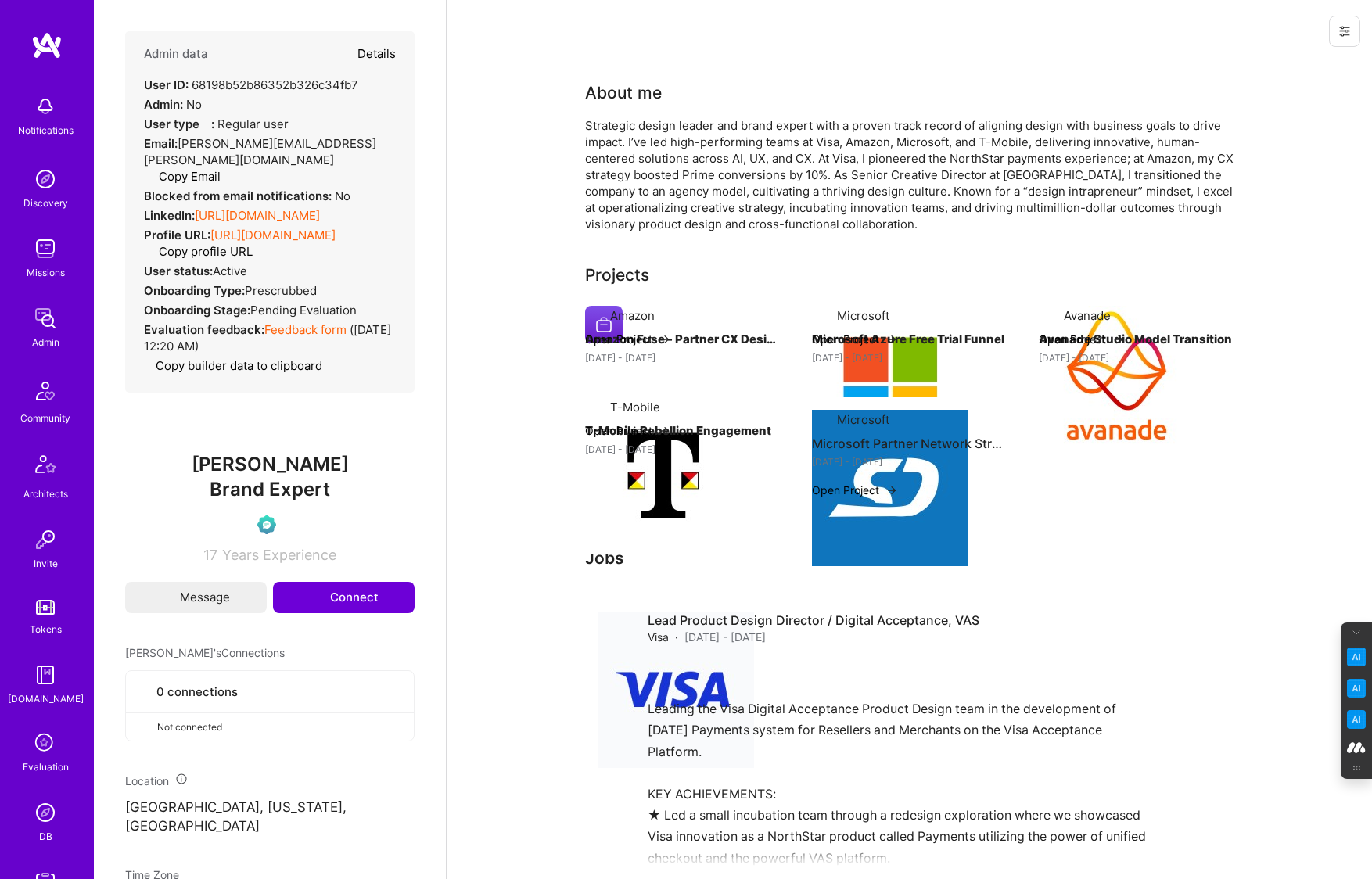
type textarea "x"
select select "Verified"
select select "US"
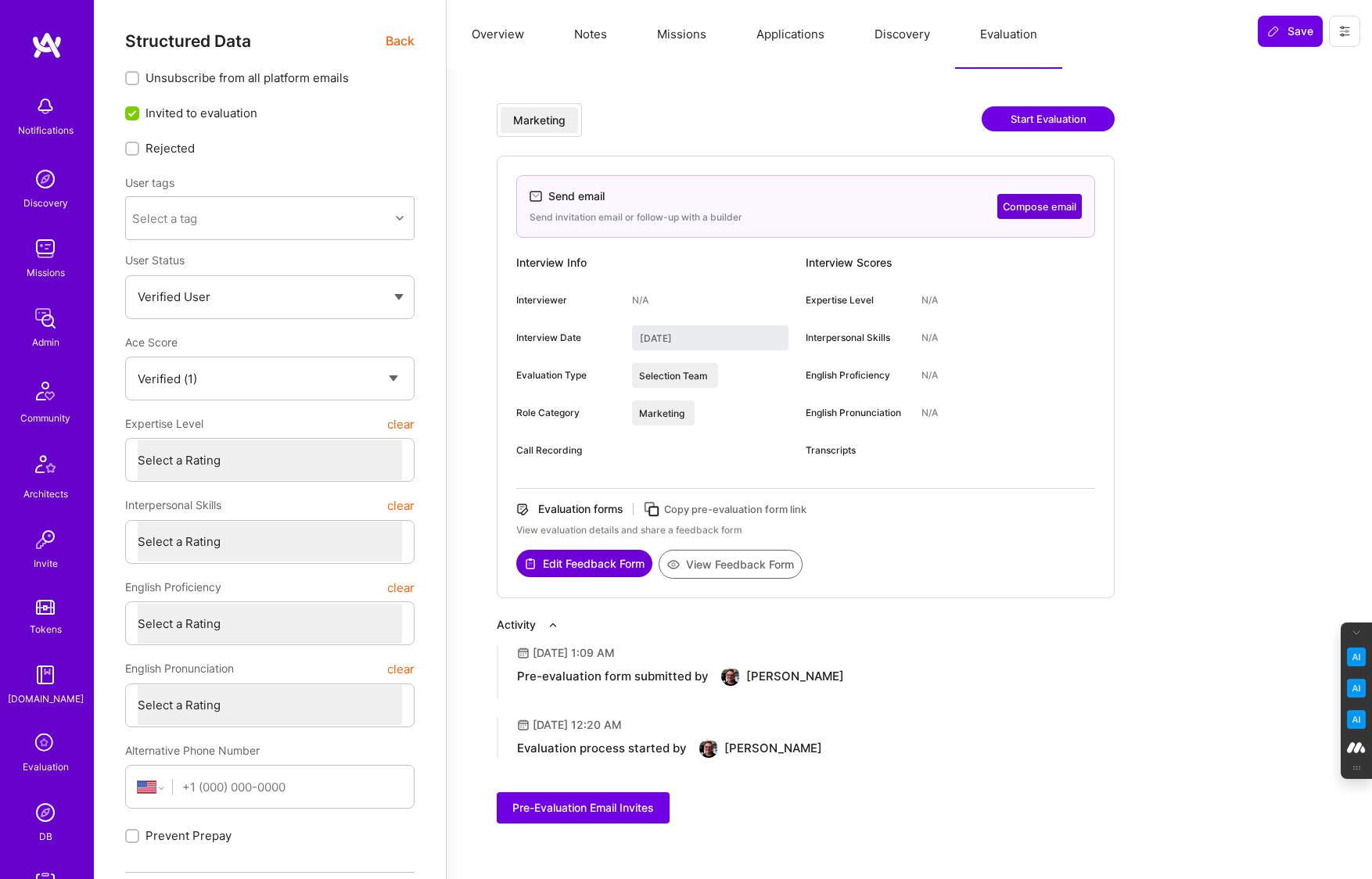
click at [653, 506] on icon at bounding box center [652, 509] width 18 height 18
click at [1335, 30] on button at bounding box center [1344, 31] width 32 height 32
click at [1278, 64] on button "Login as Michael P" at bounding box center [1277, 66] width 165 height 40
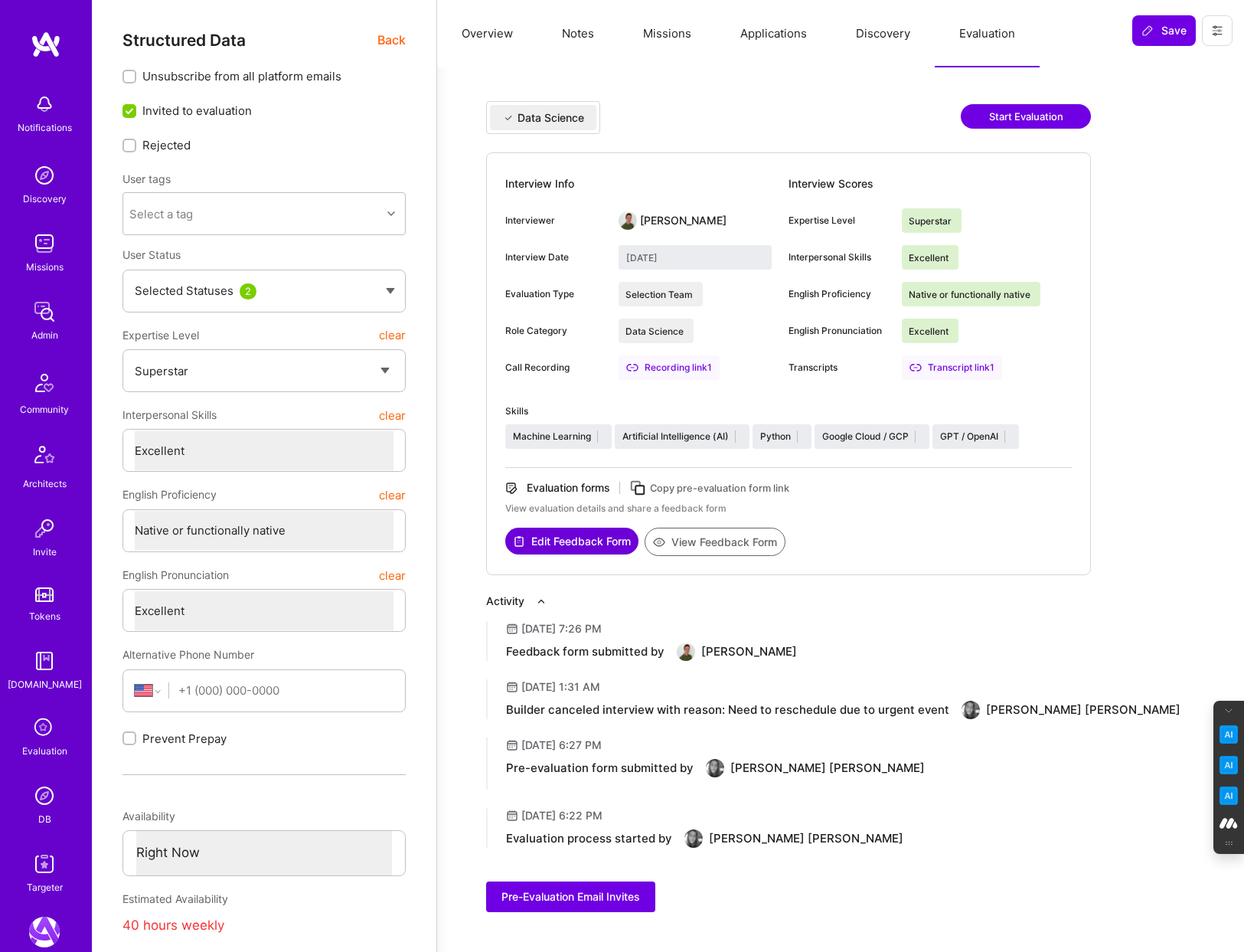
select select "7"
select select "US"
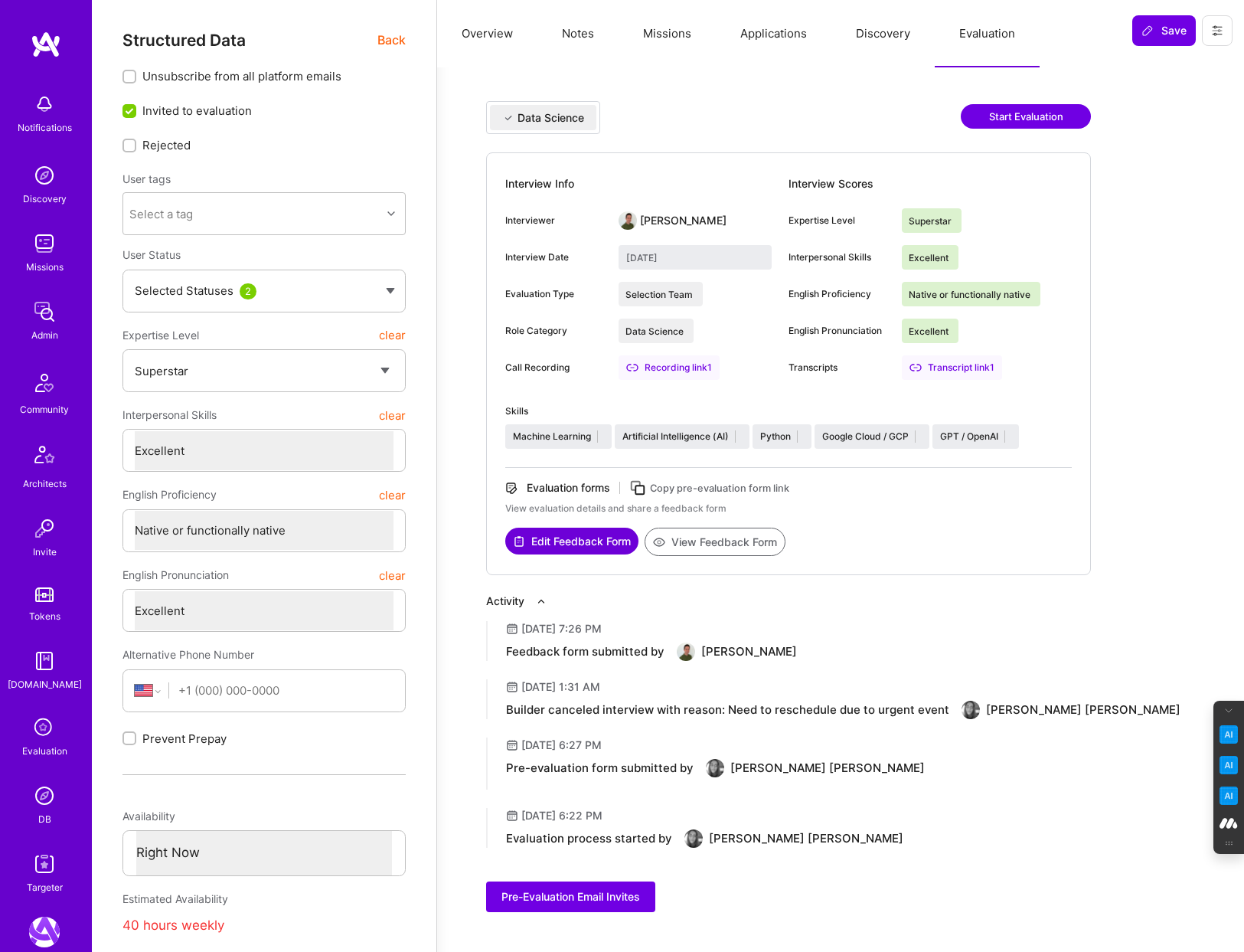
select select "Right Now"
click at [32, 737] on icon at bounding box center [44, 728] width 29 height 29
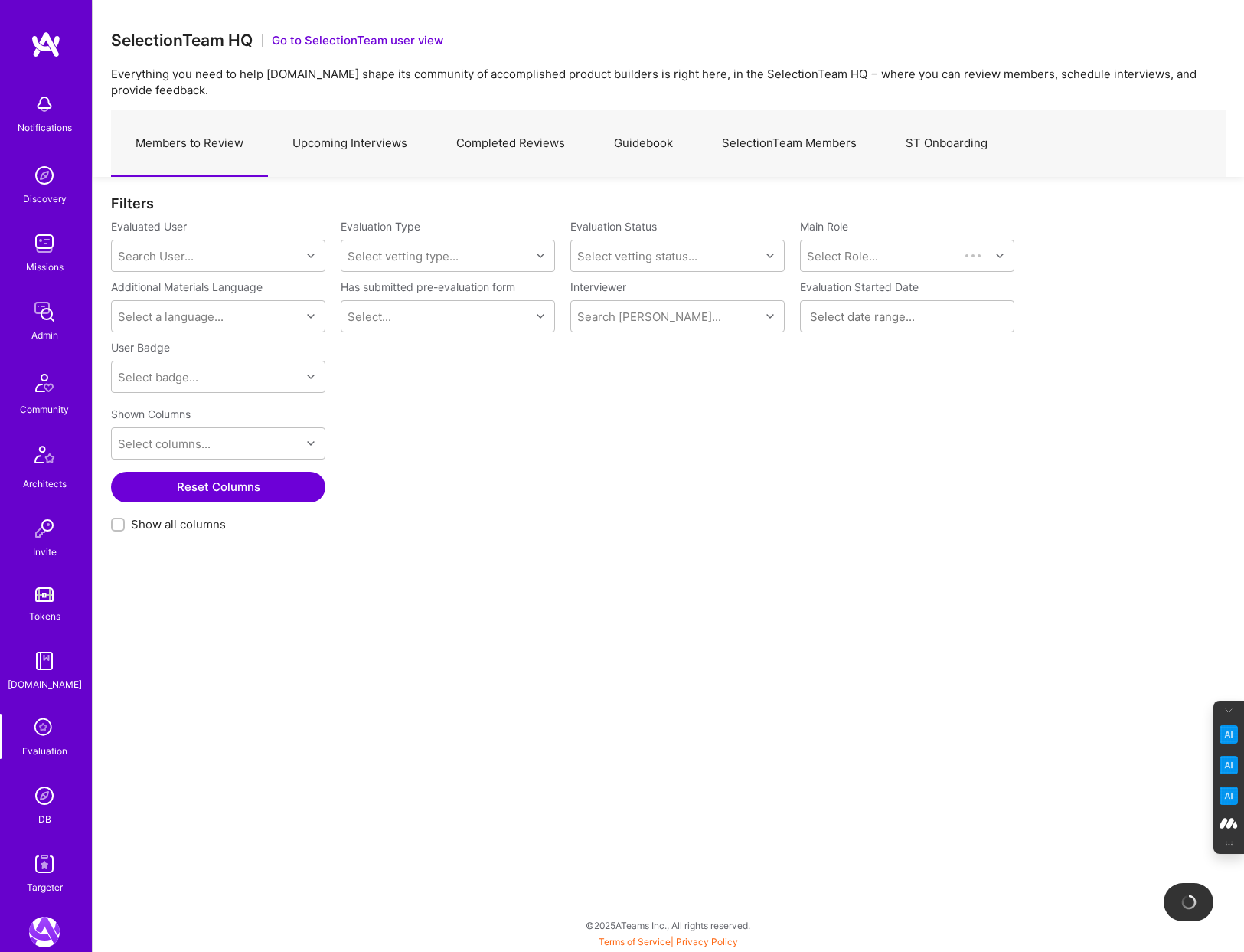
click at [378, 139] on link "Upcoming Interviews" at bounding box center [349, 143] width 164 height 67
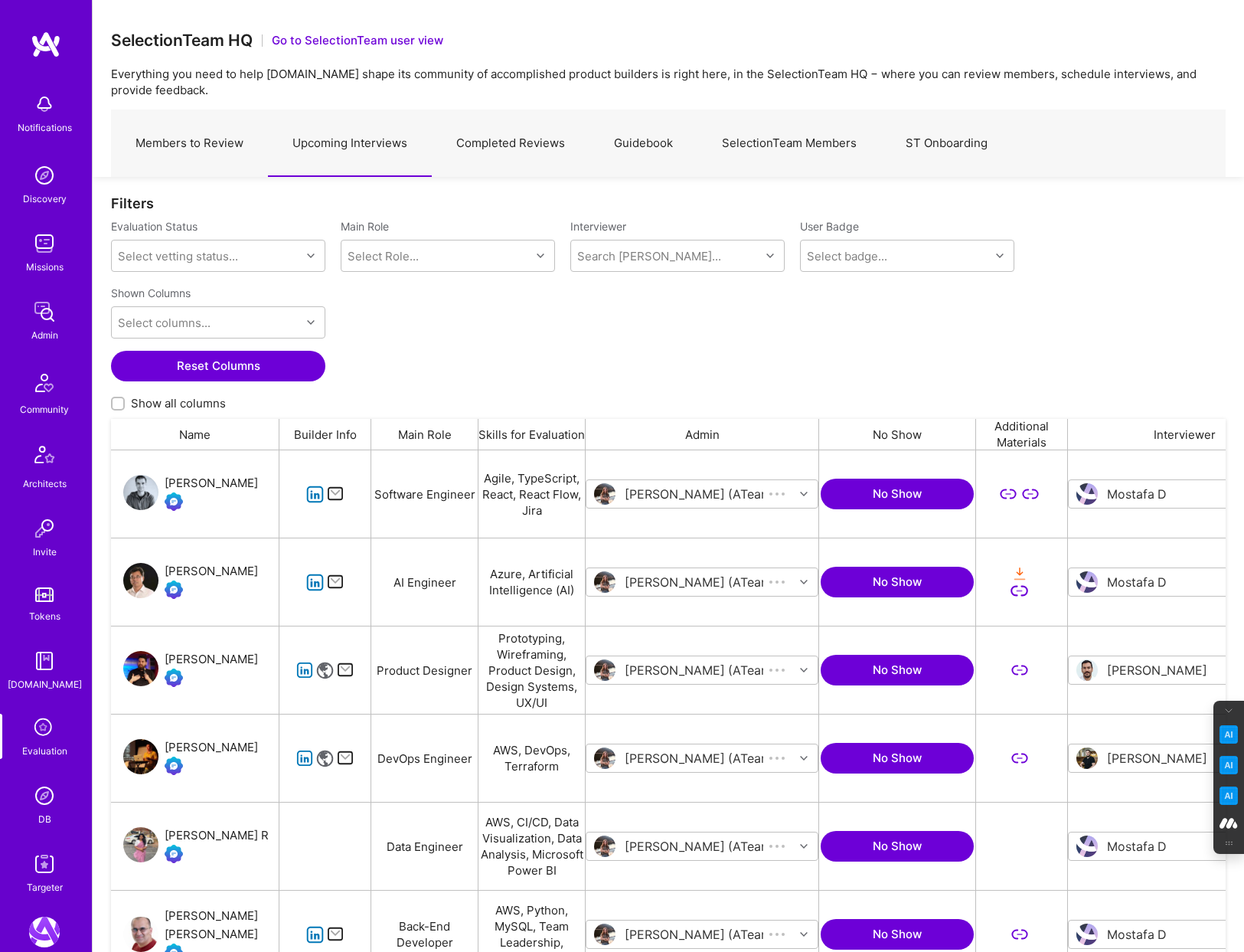
scroll to position [791, 1114]
click at [953, 365] on div "Shown Columns Select columns... Reset Columns Show all columns" at bounding box center [668, 349] width 1114 height 139
click at [923, 491] on button "No Show" at bounding box center [896, 493] width 153 height 31
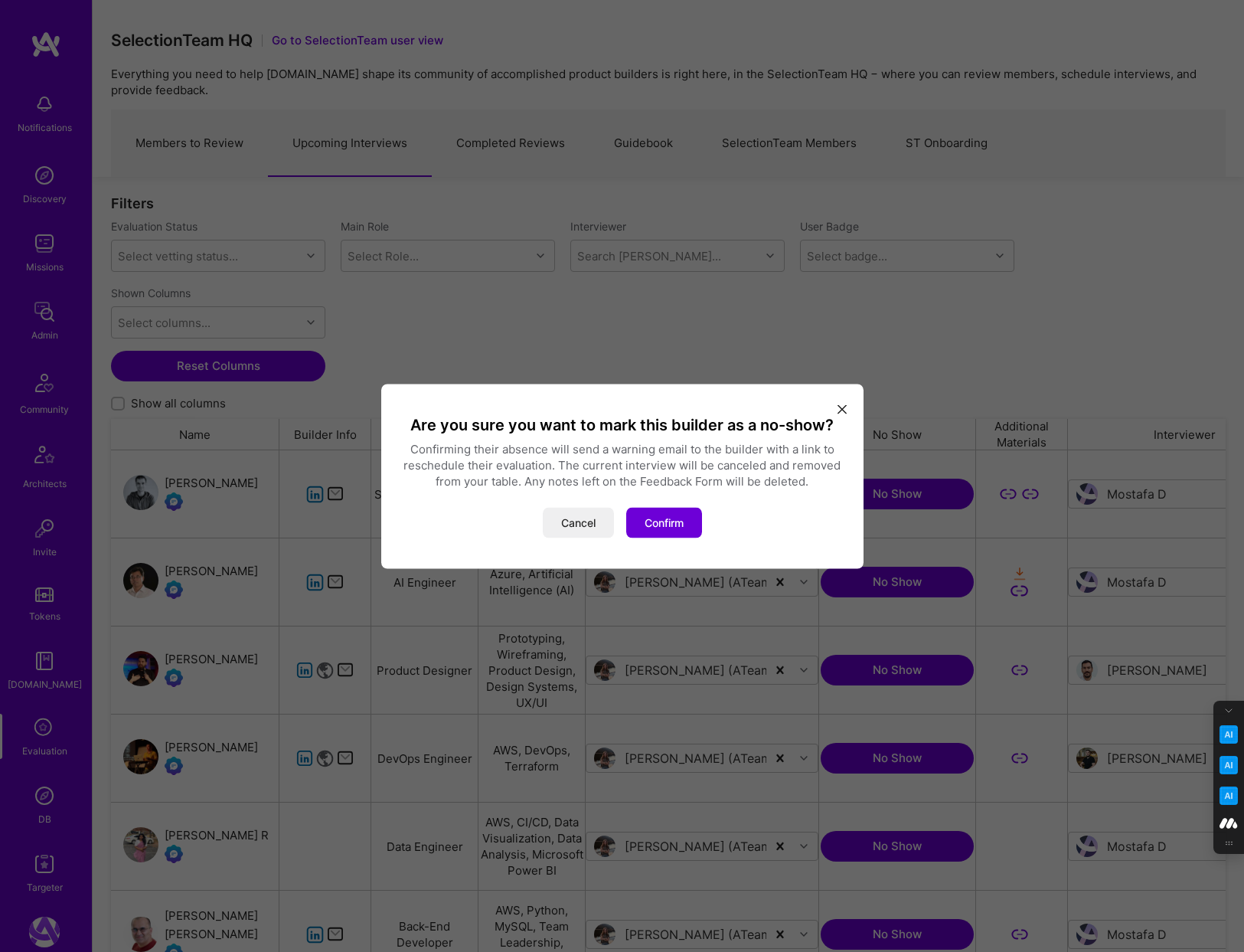
click at [844, 408] on icon "modal" at bounding box center [843, 409] width 10 height 10
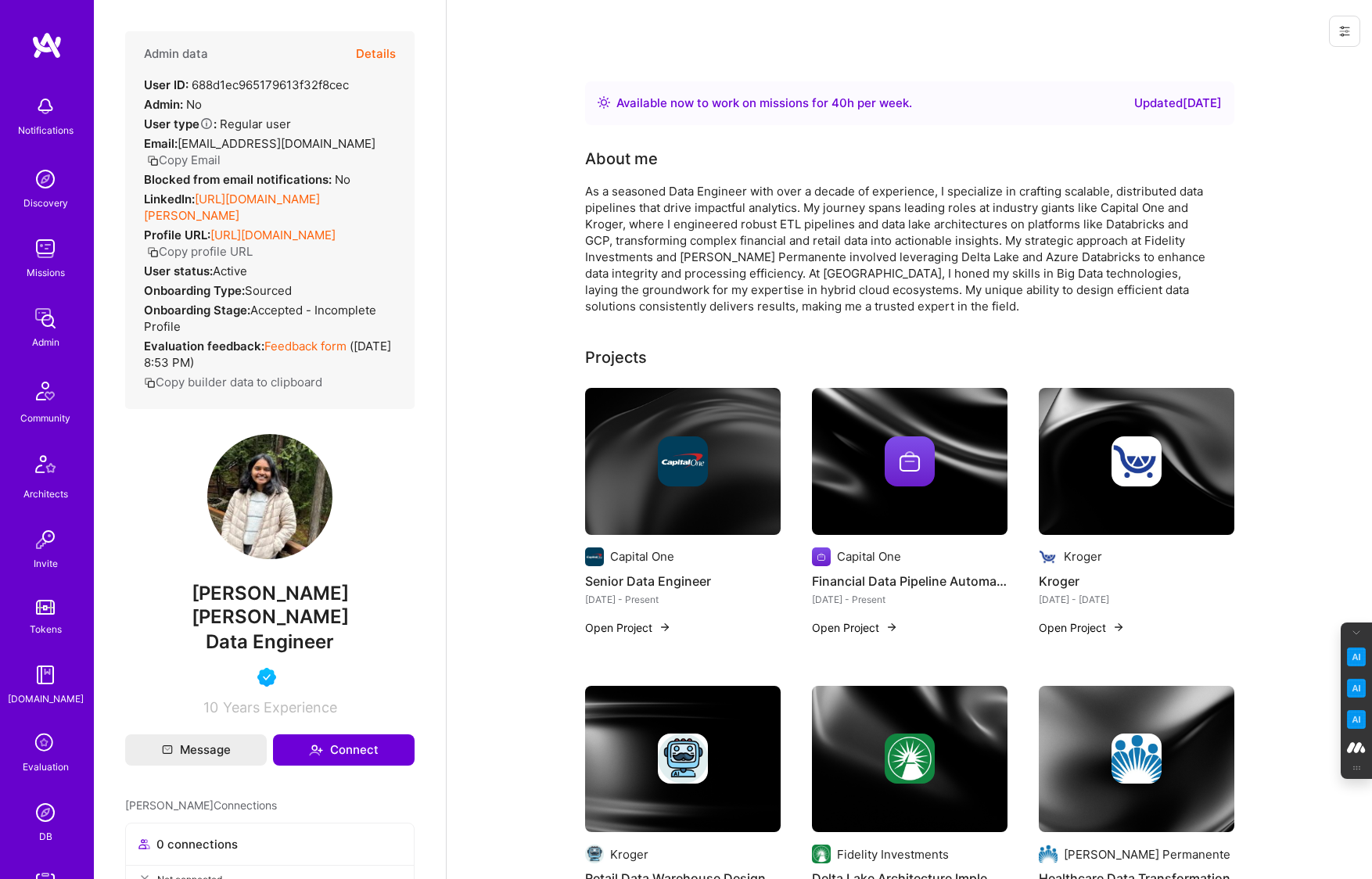
click at [46, 809] on img at bounding box center [45, 812] width 32 height 32
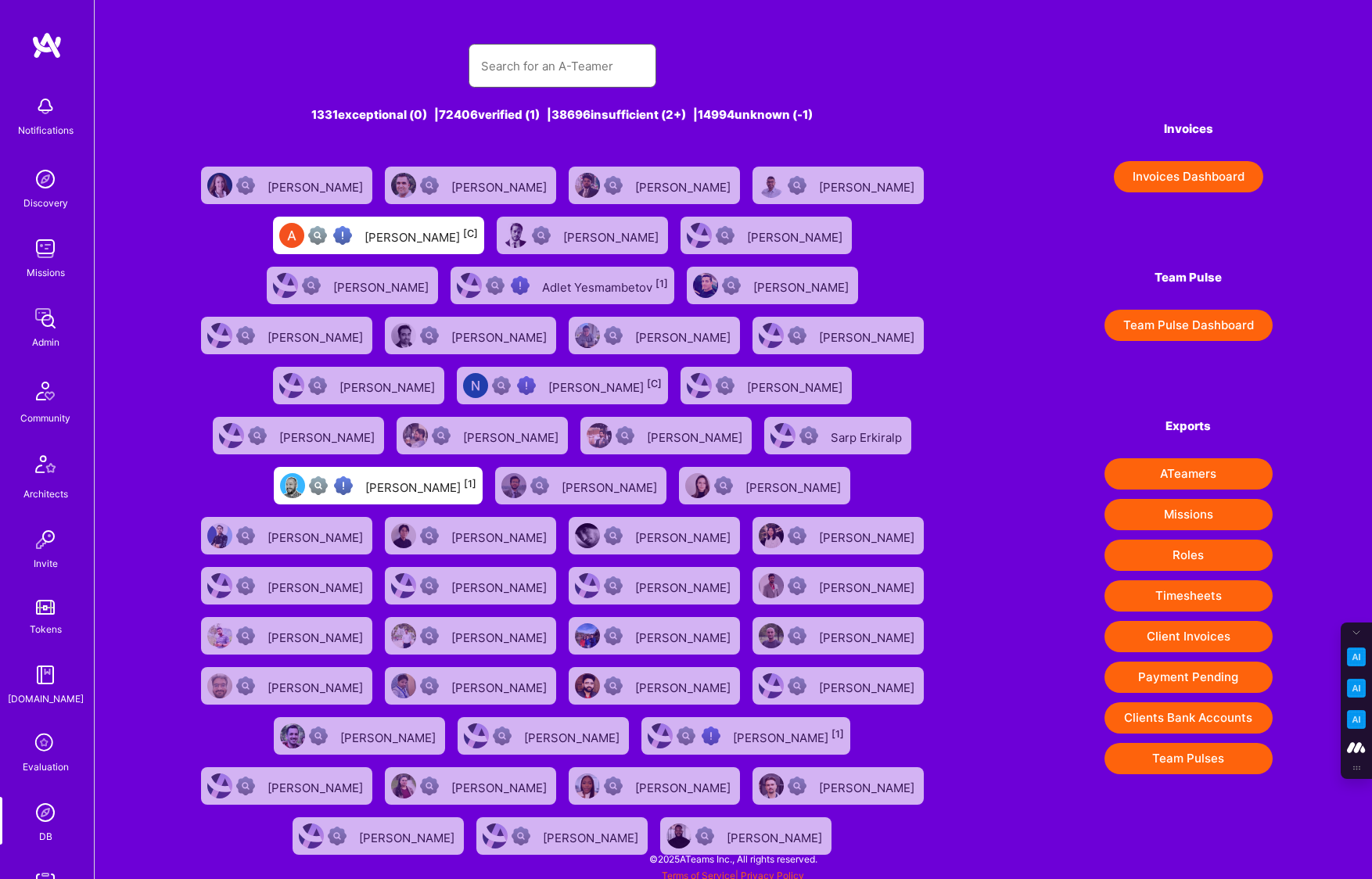
click at [503, 72] on input "text" at bounding box center [561, 66] width 163 height 40
paste input "prajapatib86@gmail.com"
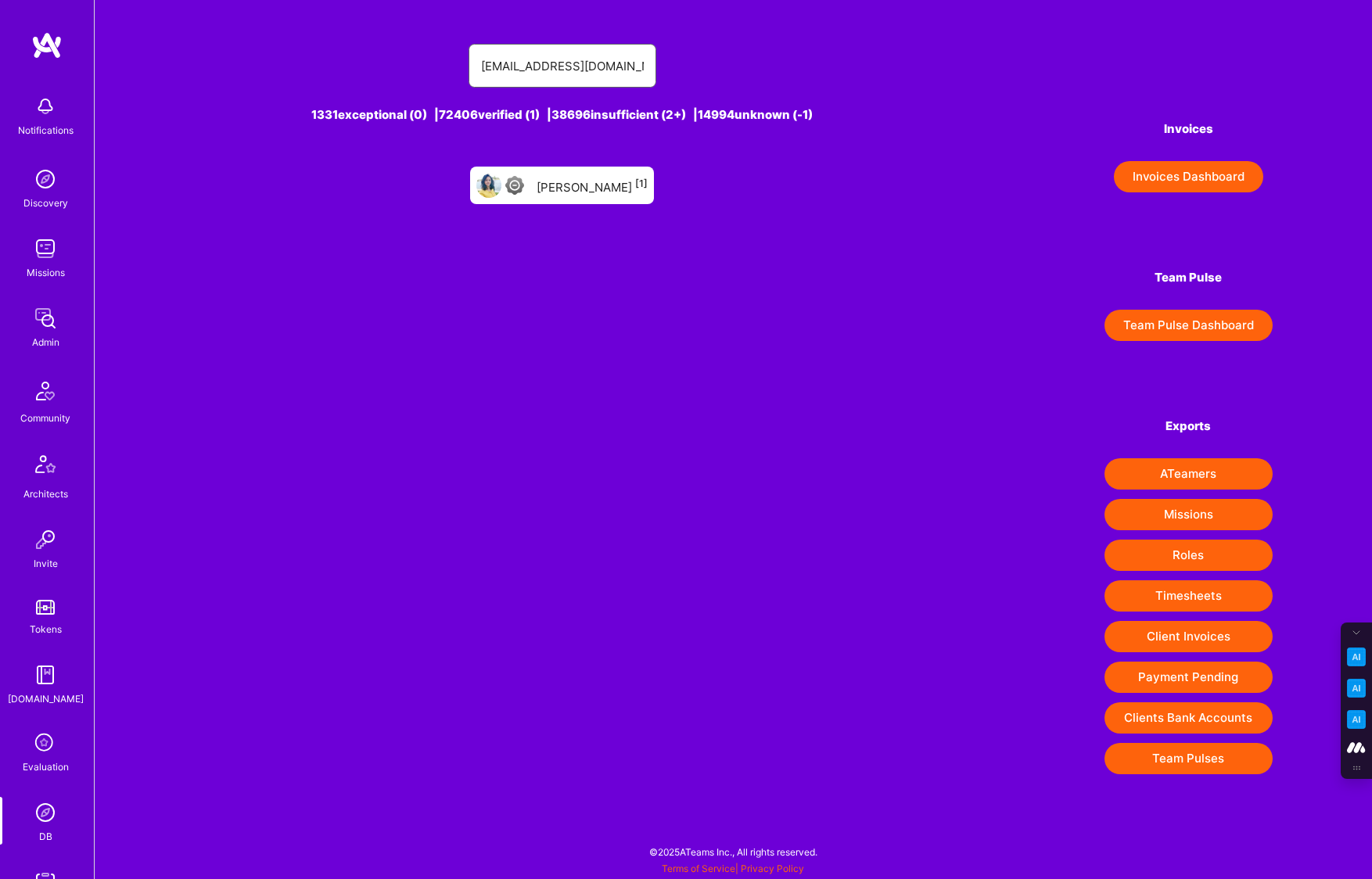
type input "prajapatib86@gmail.com"
click at [580, 181] on div "Bhagwatiben Prajapati [1]" at bounding box center [591, 185] width 111 height 20
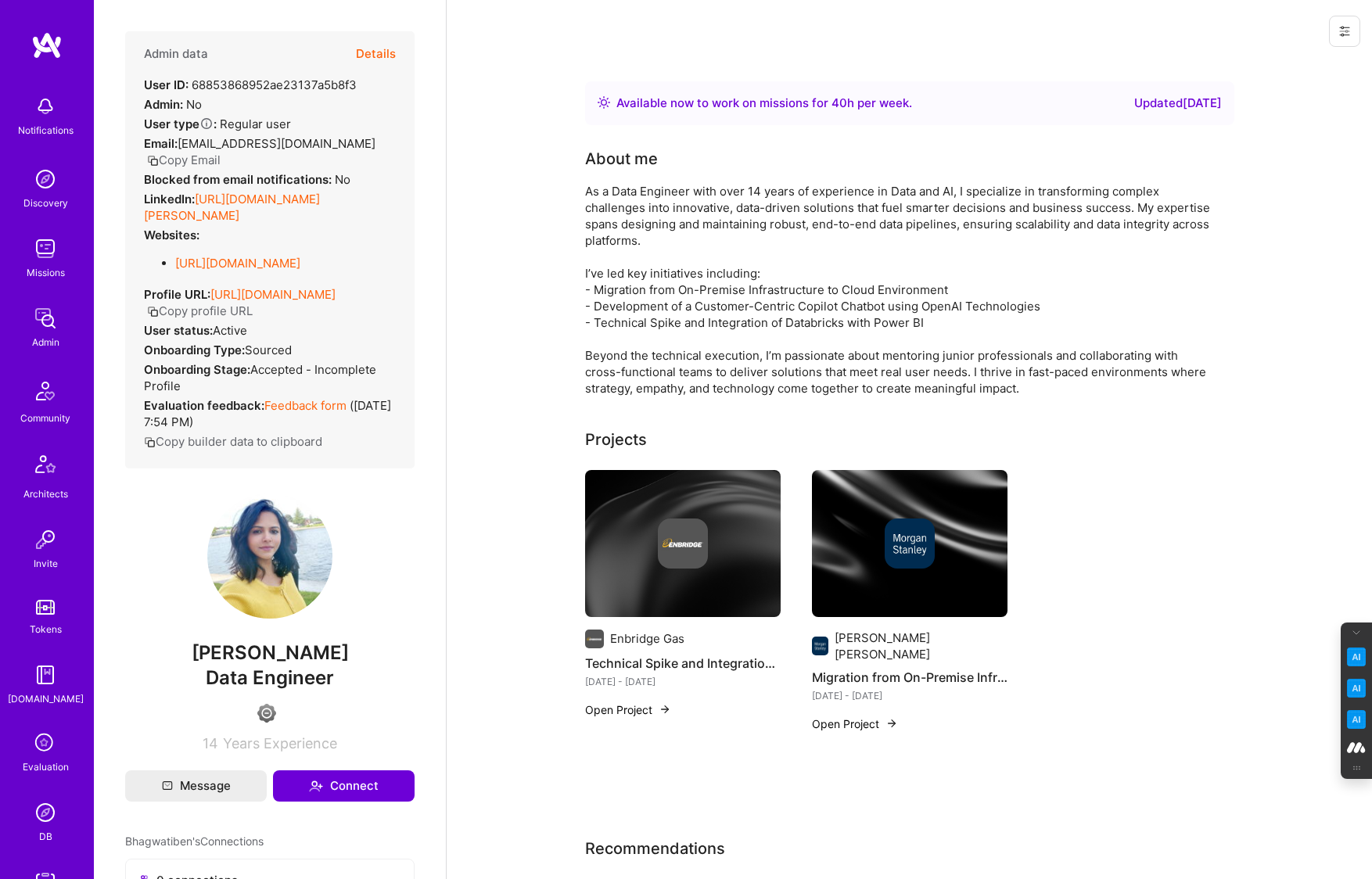
click at [369, 58] on button "Details" at bounding box center [375, 54] width 40 height 45
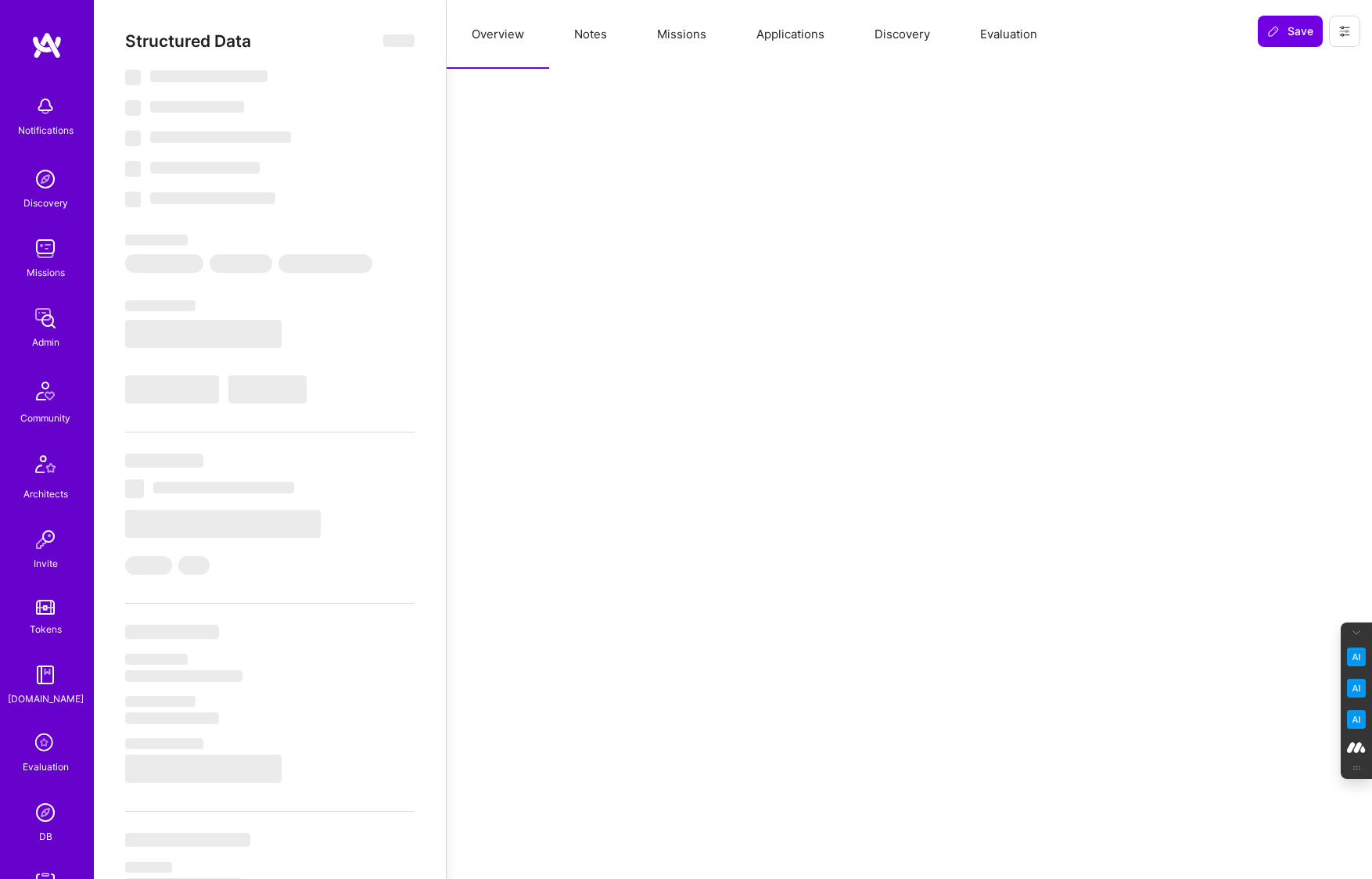
click at [997, 29] on button "Evaluation" at bounding box center [1008, 34] width 107 height 69
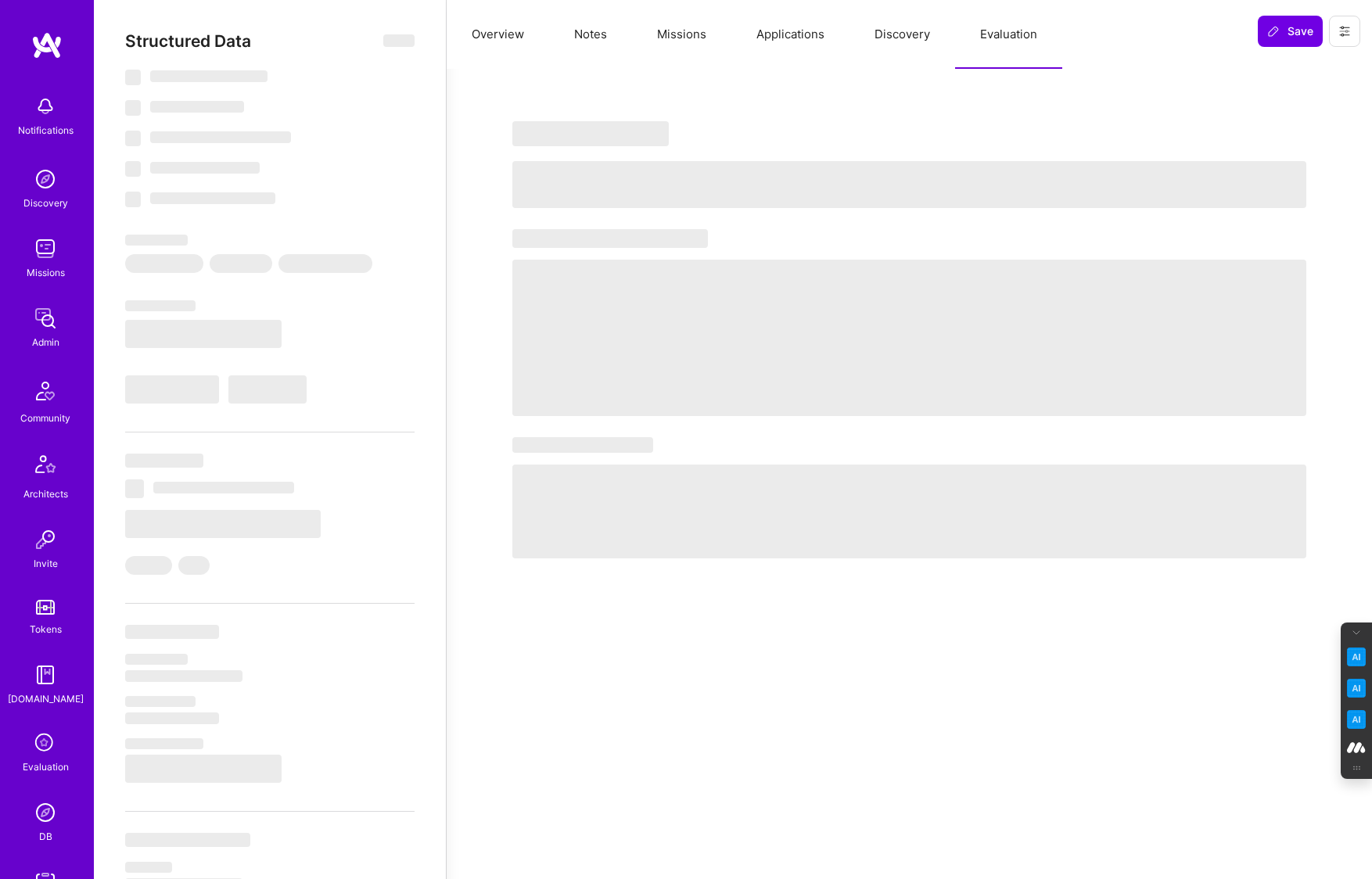
type textarea "x"
select select "Right Now"
select select "4"
select select "6"
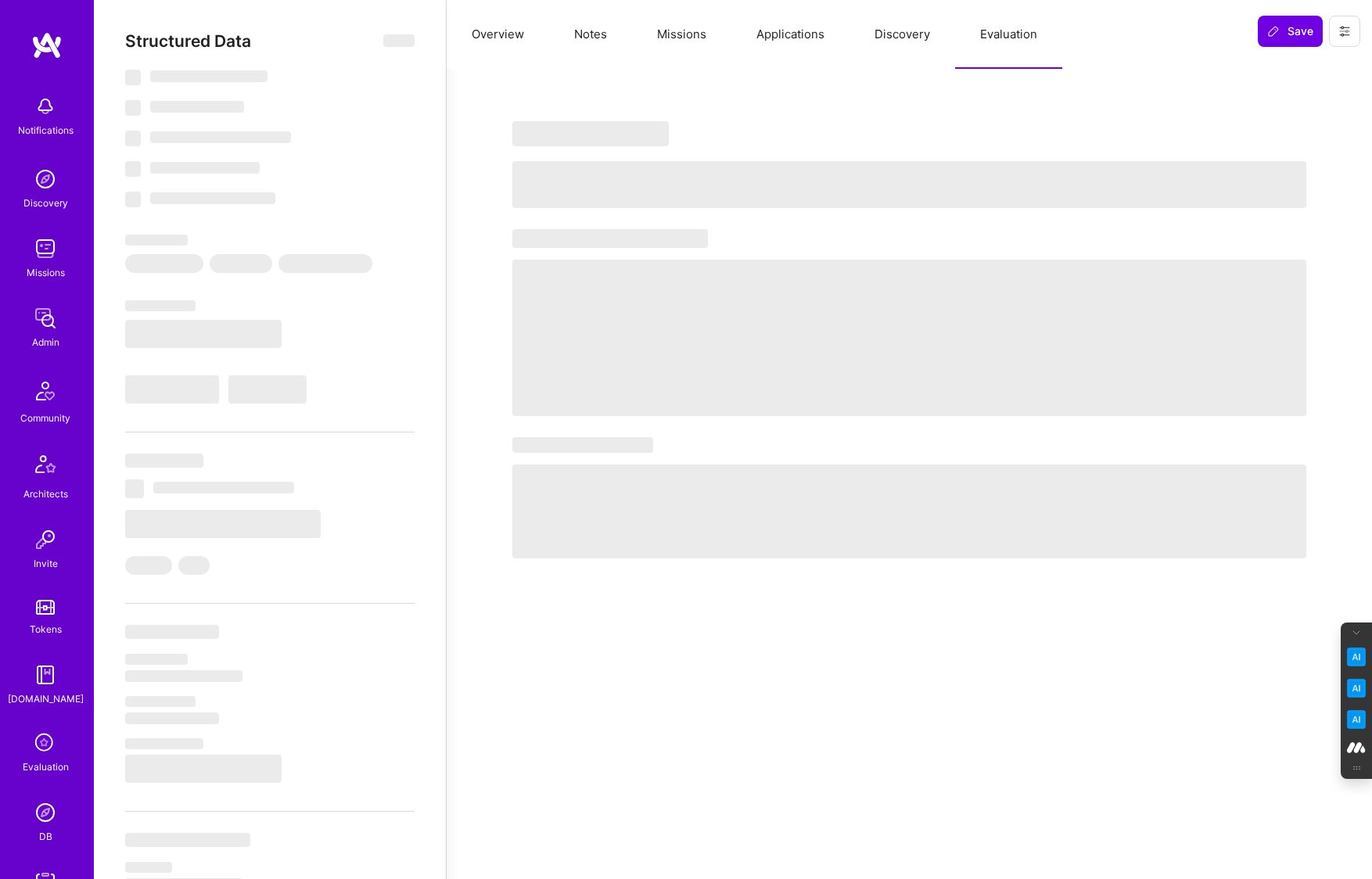
select select "6"
select select "CA"
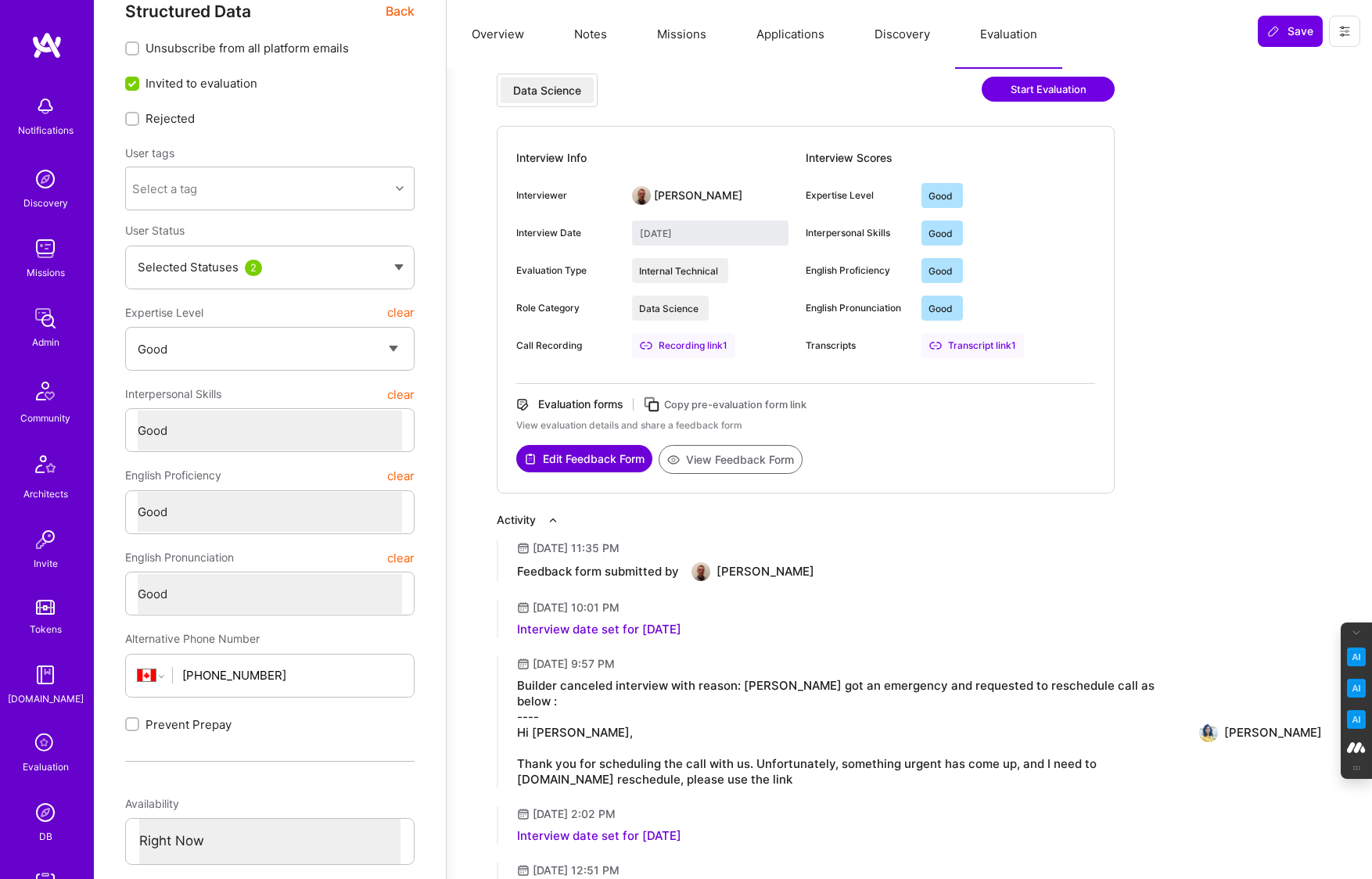
scroll to position [31, 0]
type textarea "x"
click at [45, 809] on img at bounding box center [45, 812] width 32 height 32
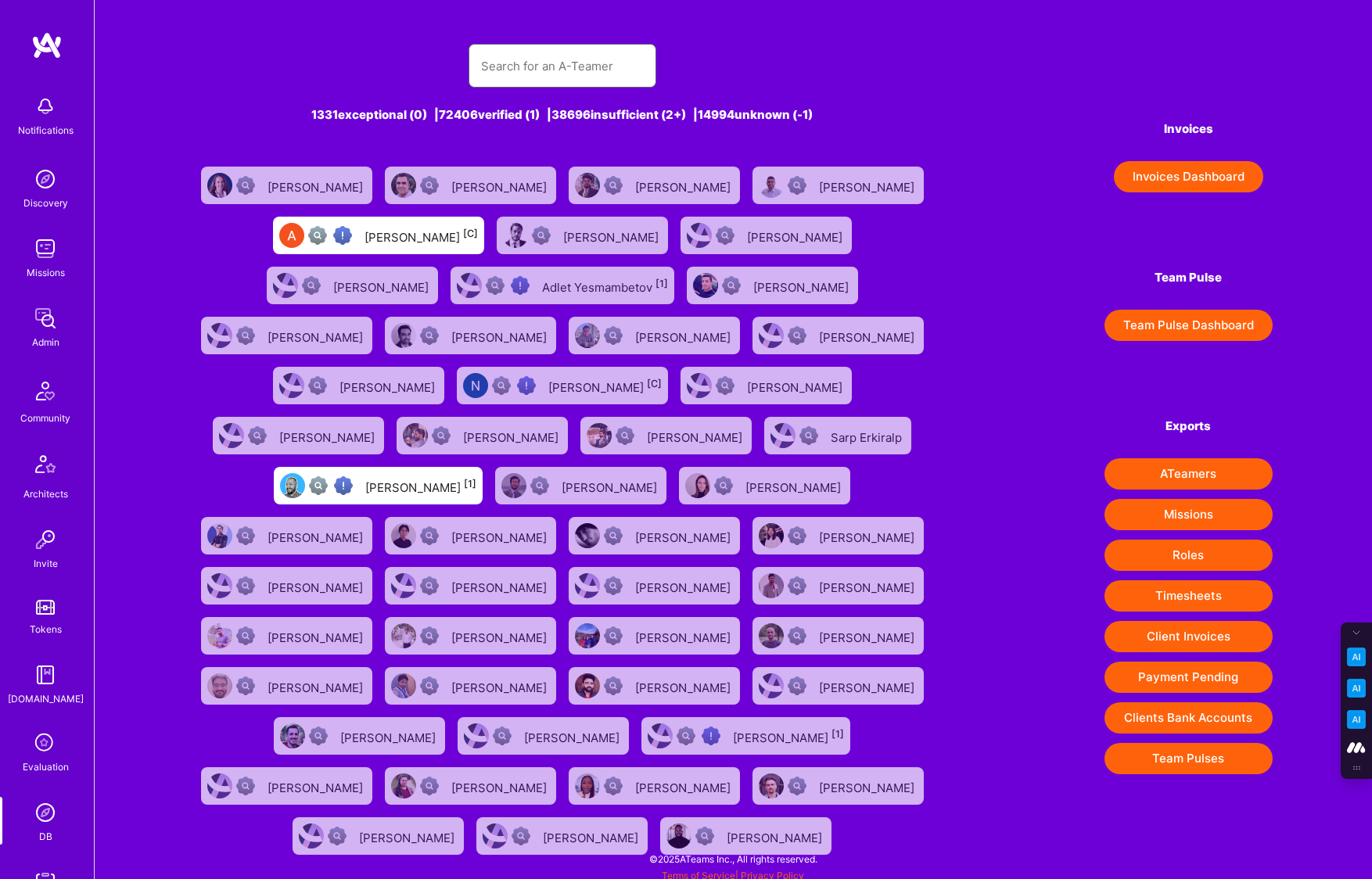
click at [530, 47] on input "text" at bounding box center [561, 66] width 163 height 40
paste input "prajapatib86@gmail.com"
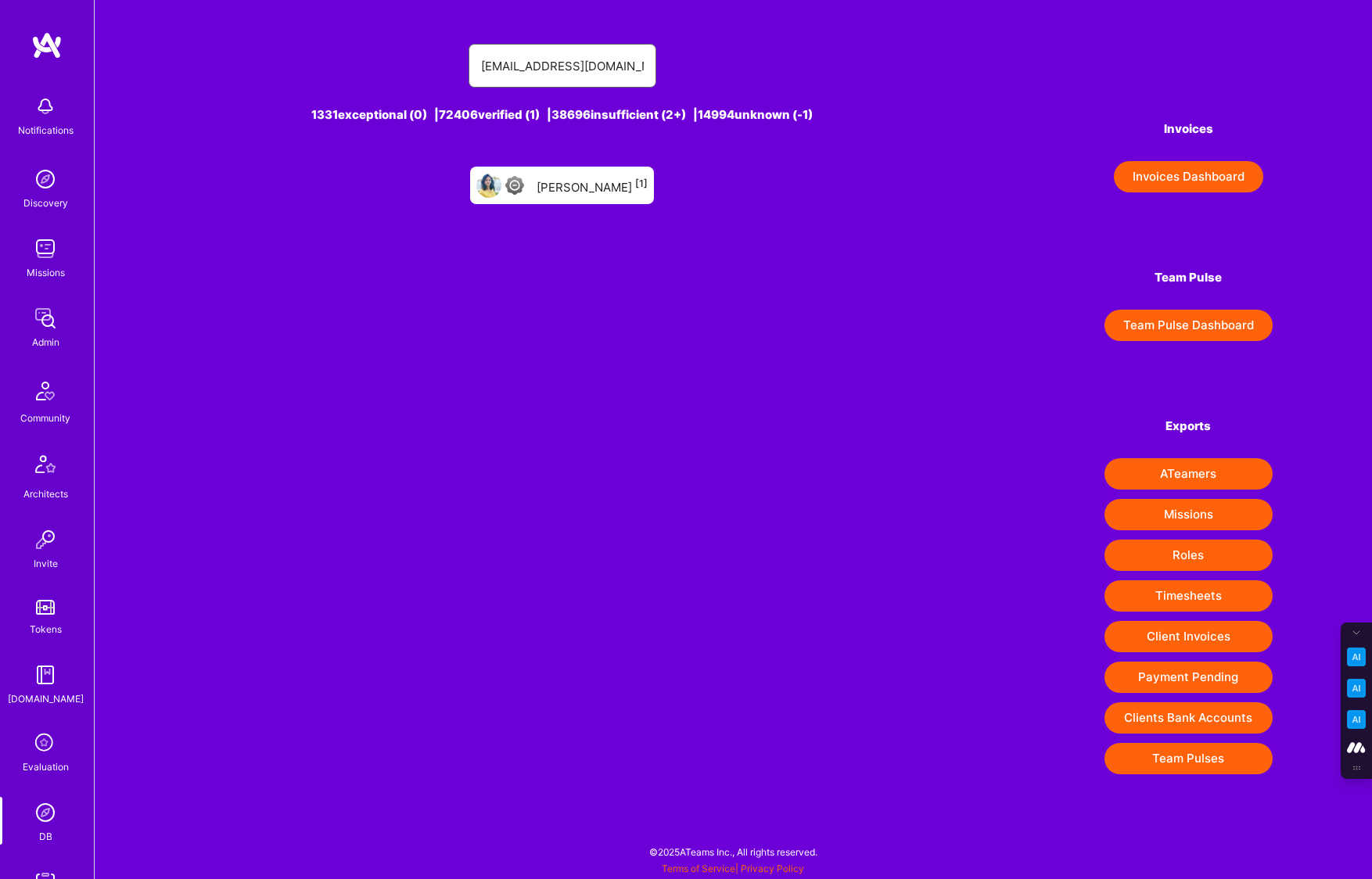
type input "prajapatib86@gmail.com"
click at [570, 181] on div "Bhagwatiben Prajapati [1]" at bounding box center [591, 185] width 111 height 20
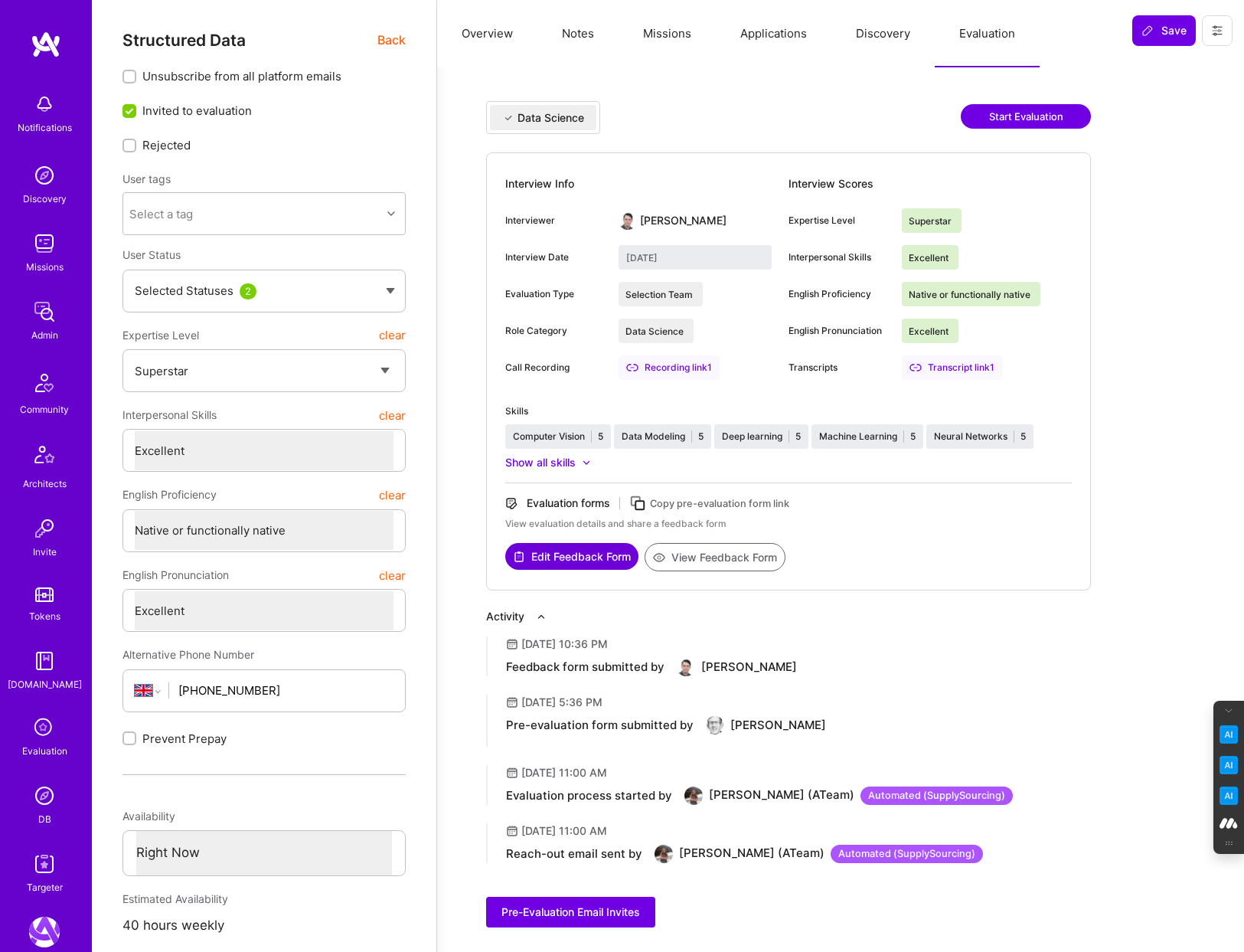
select select "7"
select select "GB"
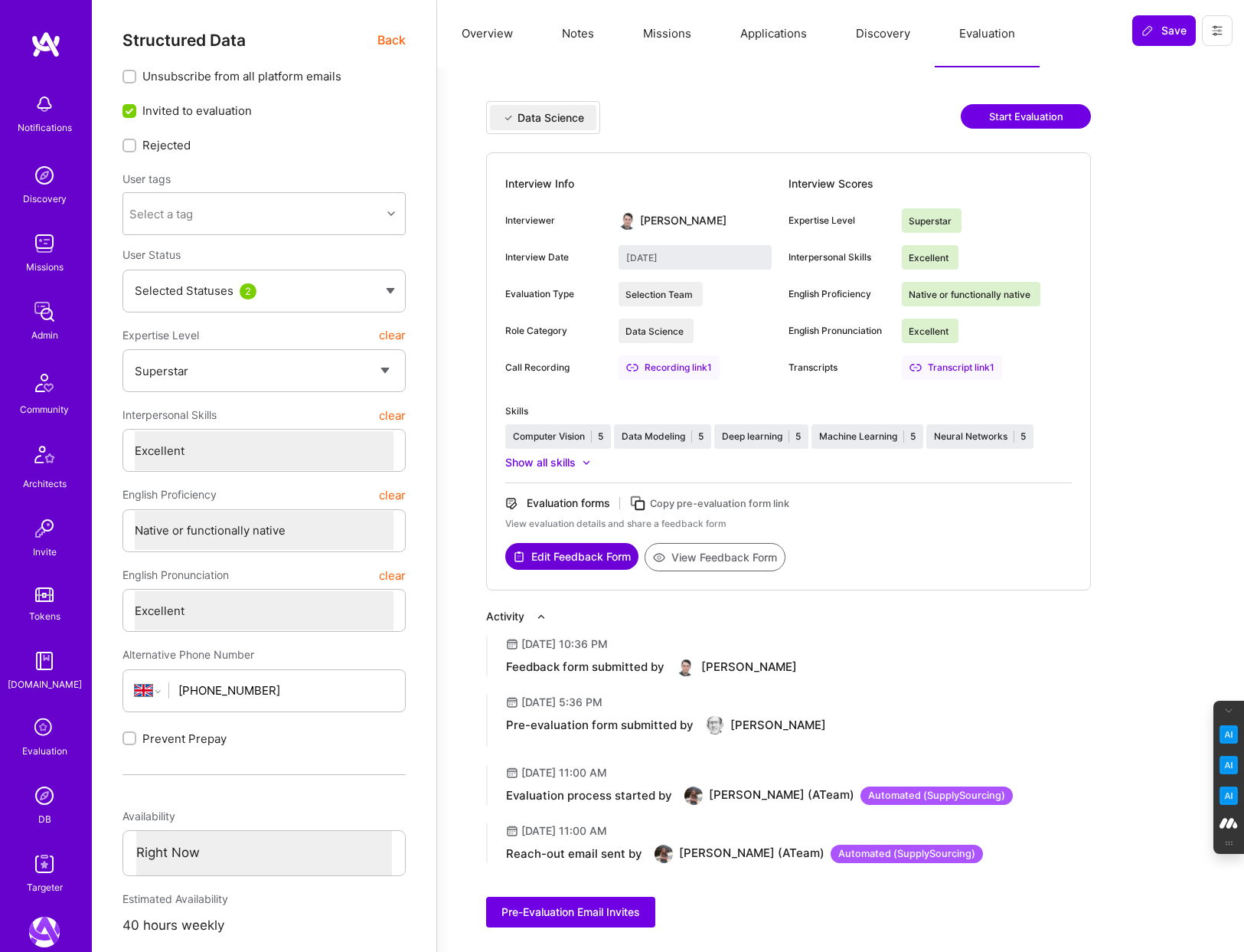
select select "Right Now"
